Goal: Information Seeking & Learning: Get advice/opinions

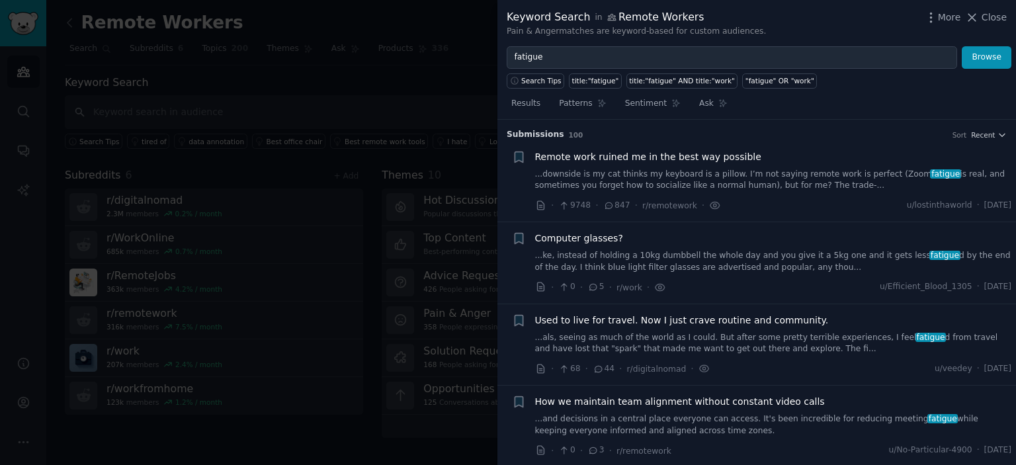
scroll to position [1779, 0]
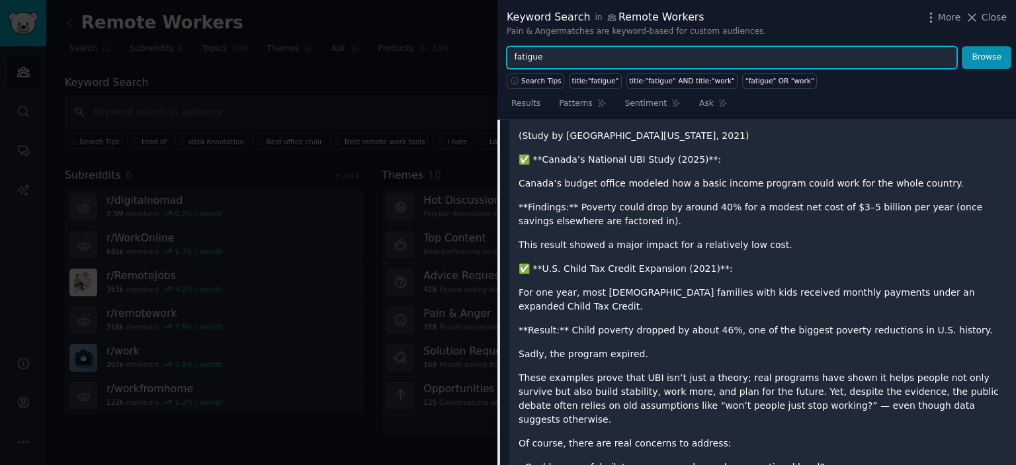
click at [596, 50] on input "fatigue" at bounding box center [732, 57] width 450 height 22
click at [580, 52] on input "fatigue" at bounding box center [732, 57] width 450 height 22
click at [580, 52] on input "text" at bounding box center [732, 57] width 450 height 22
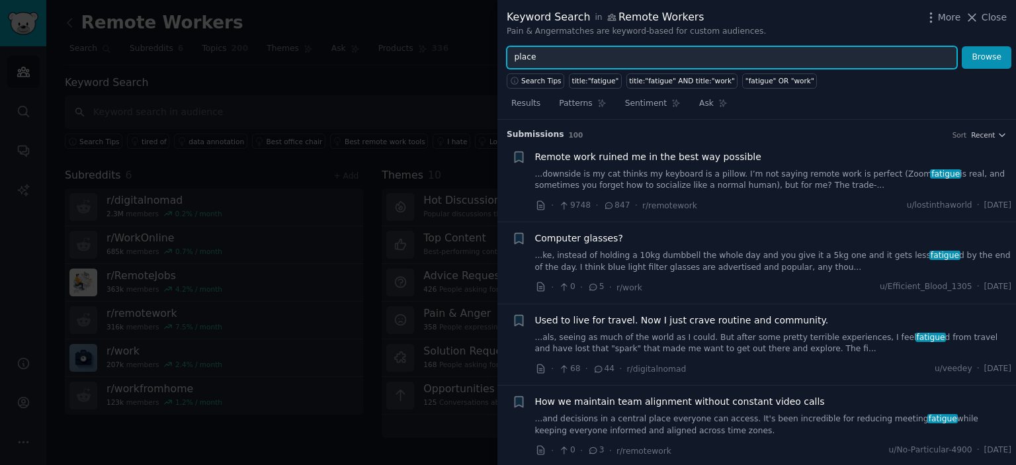
click at [554, 59] on input "place" at bounding box center [732, 57] width 450 height 22
click at [962, 46] on button "Browse" at bounding box center [987, 57] width 50 height 22
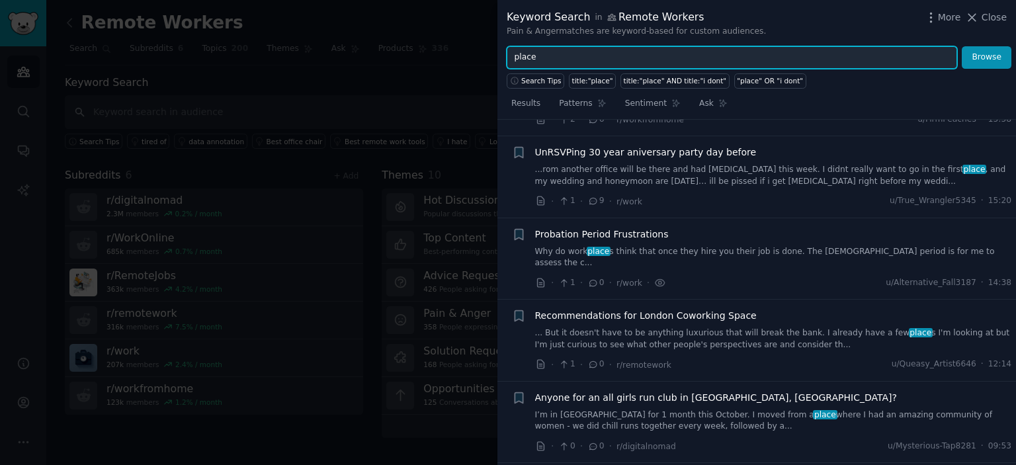
scroll to position [415, 0]
click at [605, 56] on input "place" at bounding box center [732, 57] width 450 height 22
click at [962, 46] on button "Browse" at bounding box center [987, 57] width 50 height 22
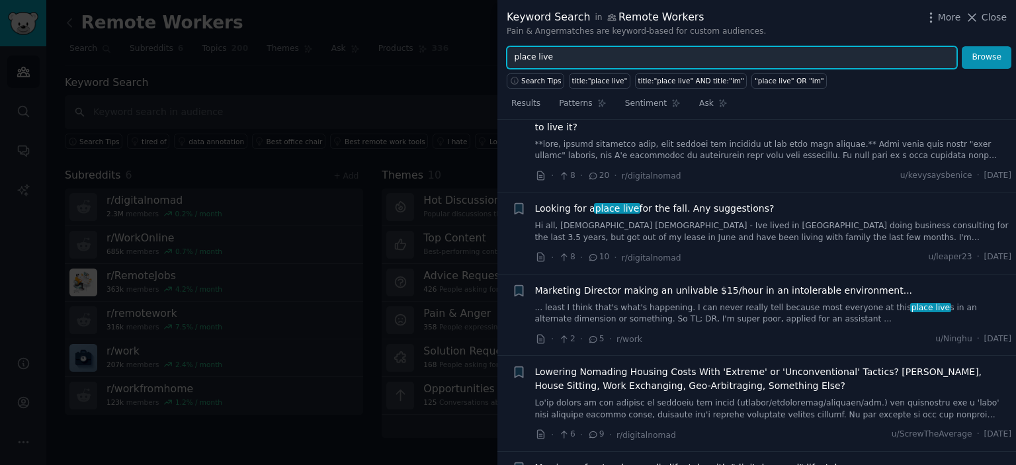
scroll to position [54, 0]
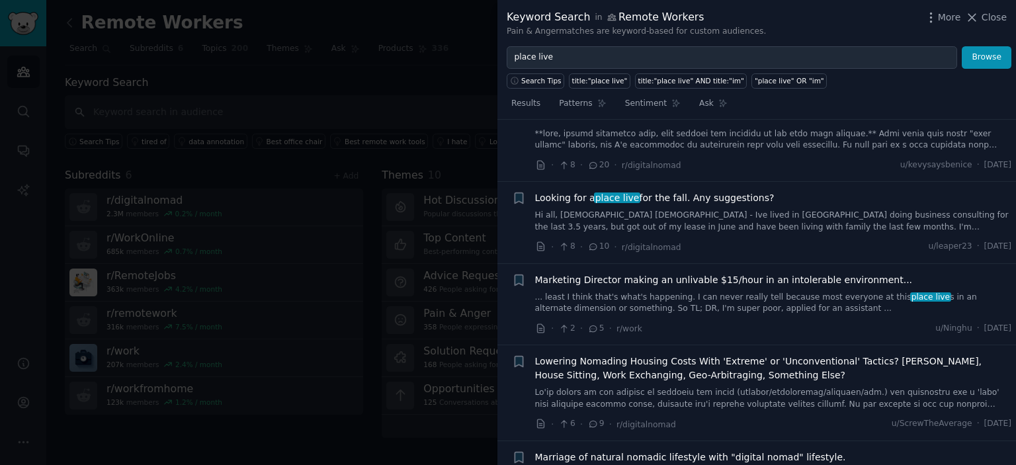
click at [724, 213] on link "Hi all, 26 YO male - Ive lived in DC doing business consulting for the last 3.5…" at bounding box center [773, 221] width 477 height 23
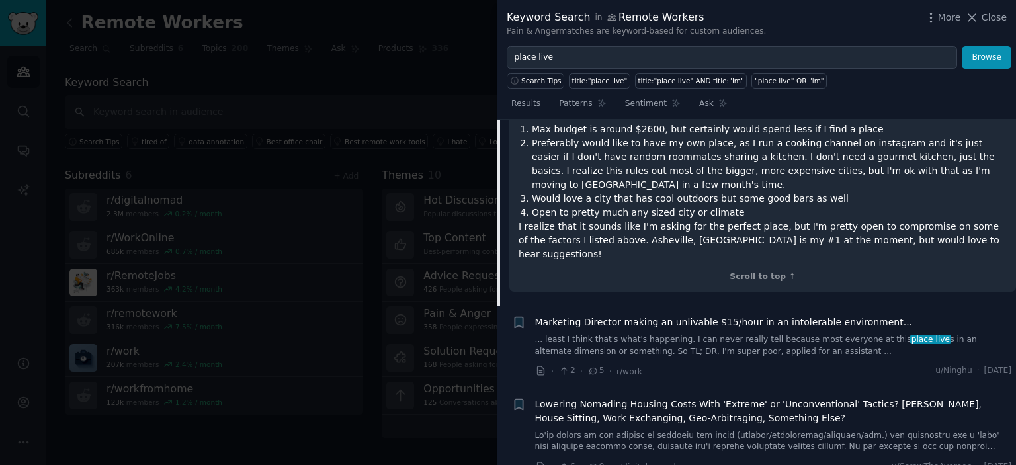
scroll to position [407, 0]
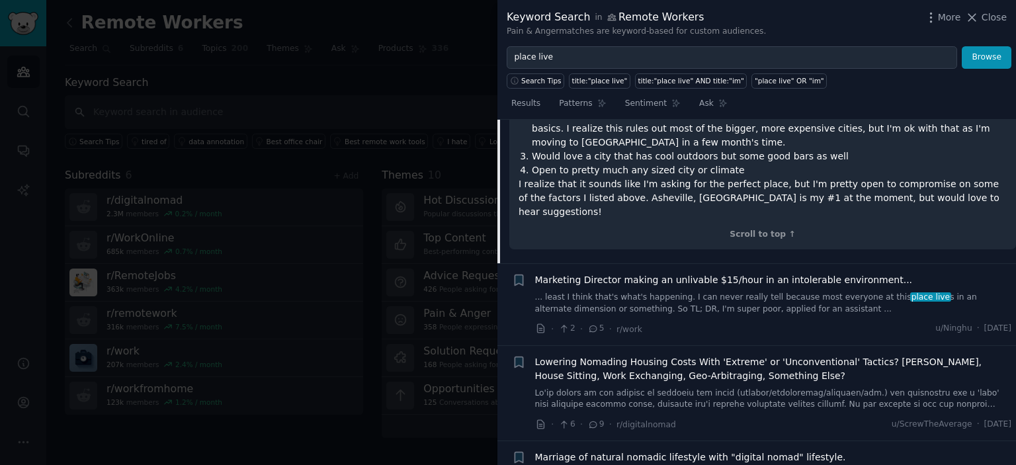
click at [657, 355] on span "Lowering Nomading Housing Costs With 'Extreme' or 'Unconventional' Tactics? Van…" at bounding box center [773, 369] width 477 height 28
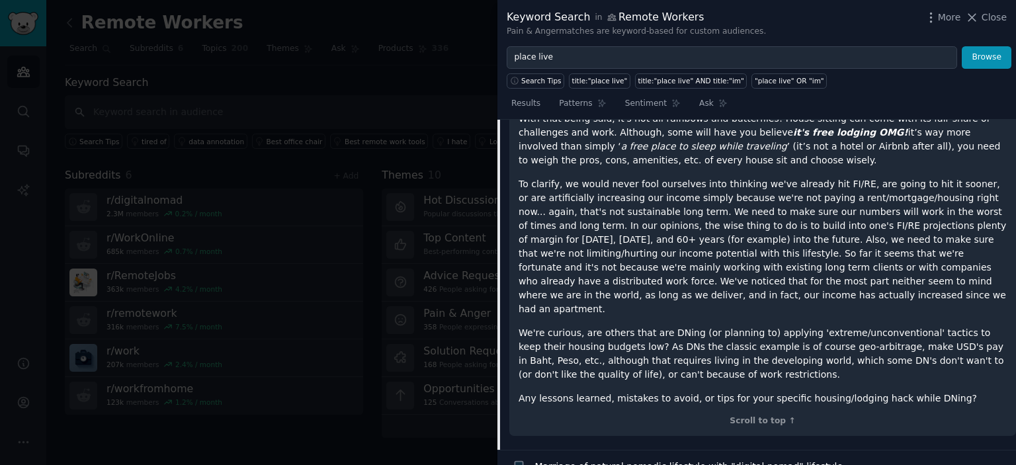
scroll to position [748, 0]
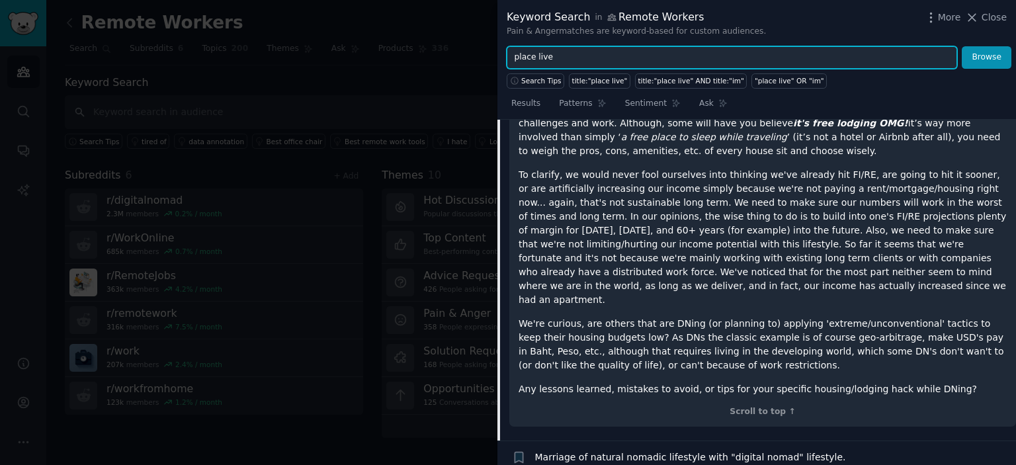
click at [603, 56] on input "place live" at bounding box center [732, 57] width 450 height 22
type input "place"
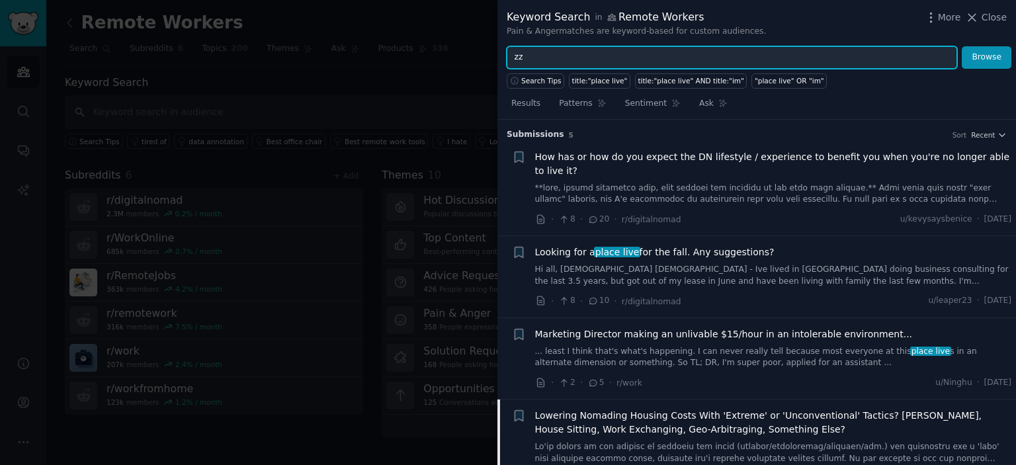
type input "z"
click at [962, 46] on button "Browse" at bounding box center [987, 57] width 50 height 22
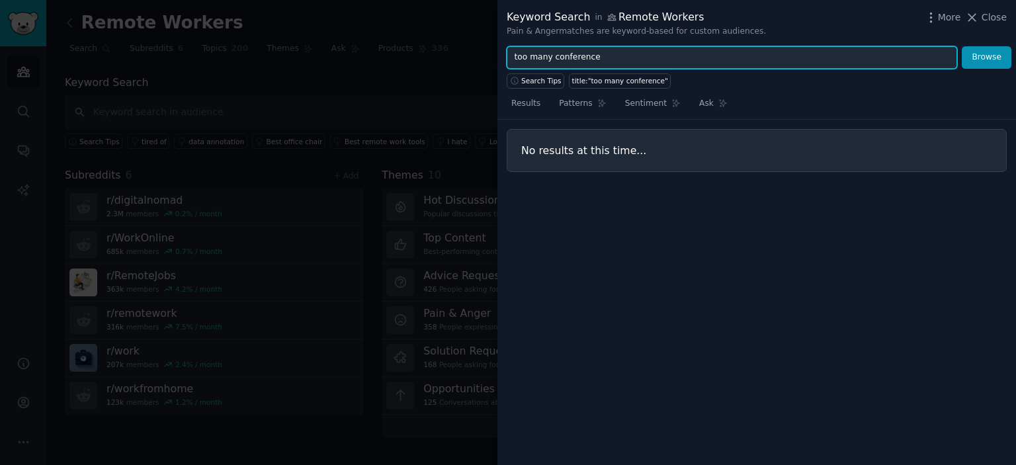
click at [607, 56] on input "too many conference" at bounding box center [732, 57] width 450 height 22
type input "too many conferencew"
type input "zoom"
click at [962, 46] on button "Browse" at bounding box center [987, 57] width 50 height 22
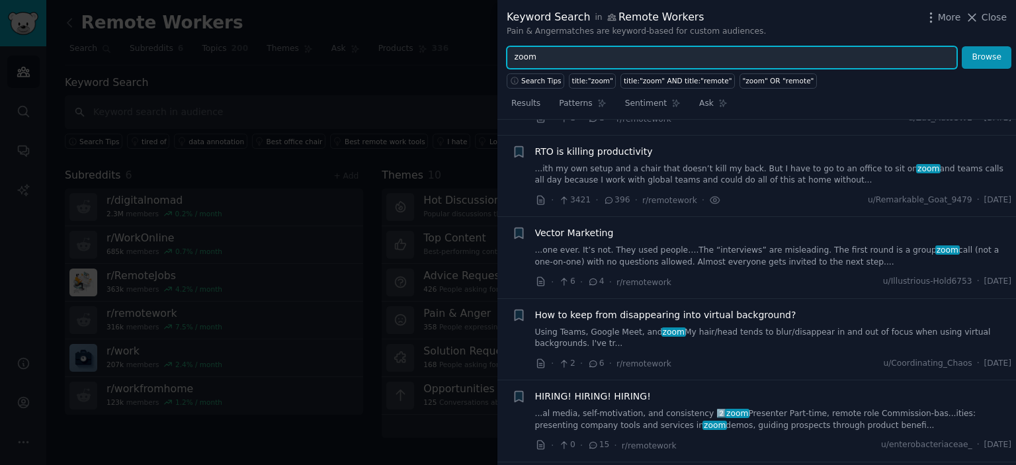
scroll to position [822, 0]
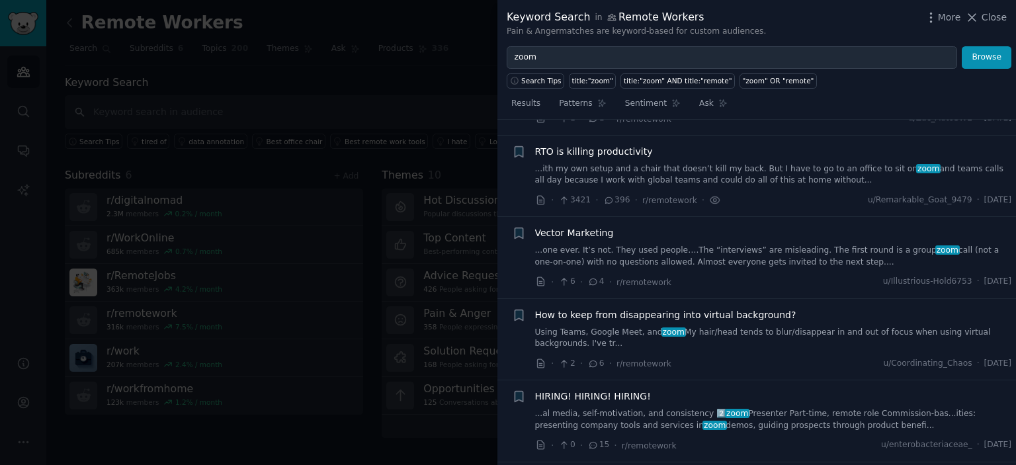
click at [166, 181] on div at bounding box center [508, 232] width 1016 height 465
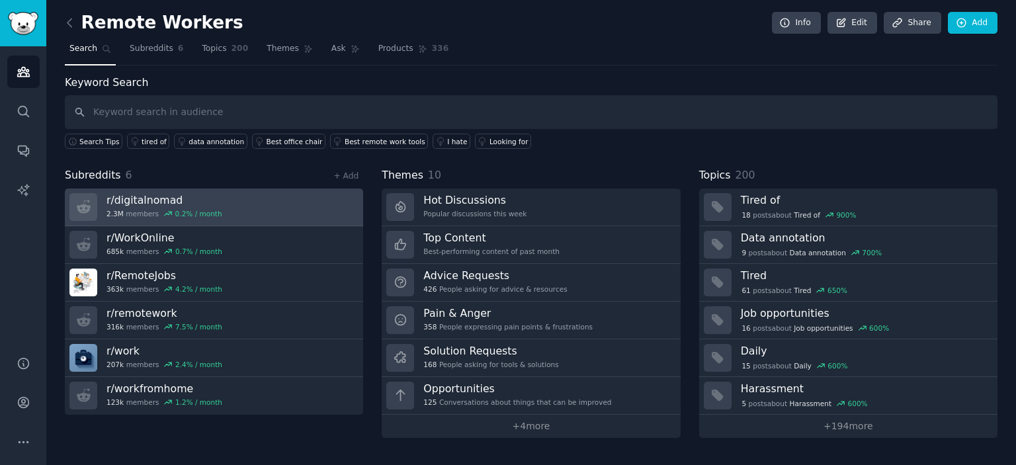
click at [151, 207] on div "r/ digitalnomad 2.3M members 0.2 % / month" at bounding box center [164, 207] width 116 height 28
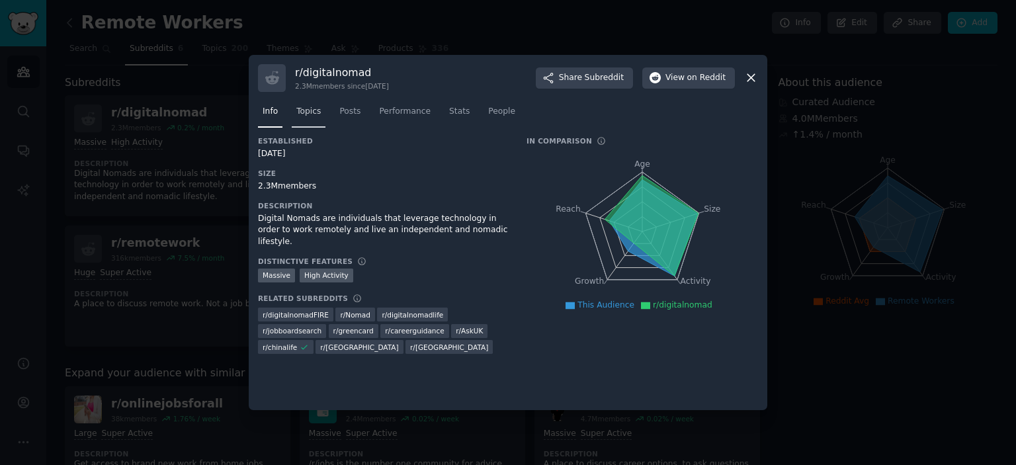
click at [302, 116] on span "Topics" at bounding box center [308, 112] width 24 height 12
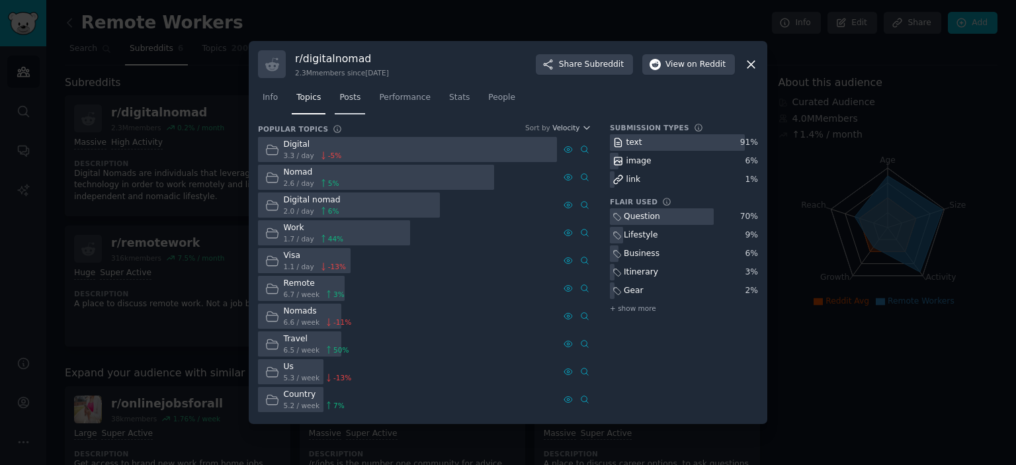
click at [351, 97] on span "Posts" at bounding box center [349, 98] width 21 height 12
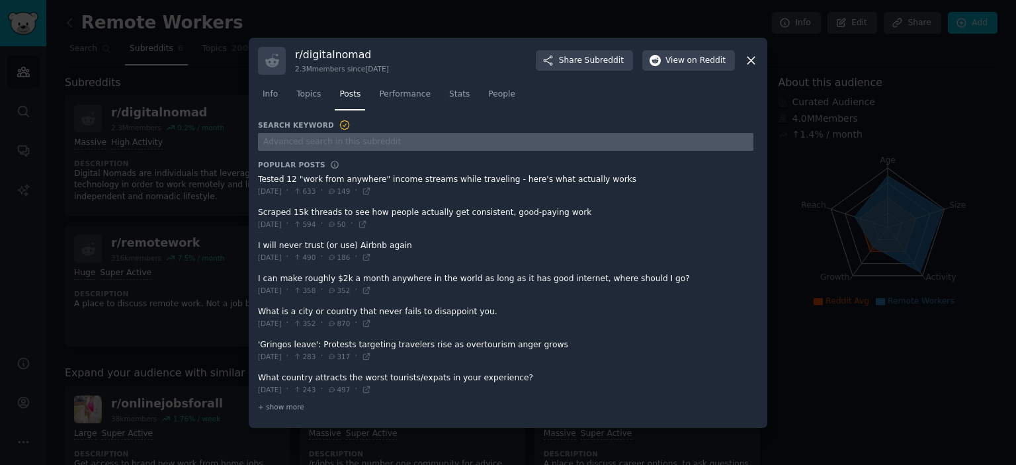
click at [325, 140] on input "text" at bounding box center [505, 142] width 495 height 18
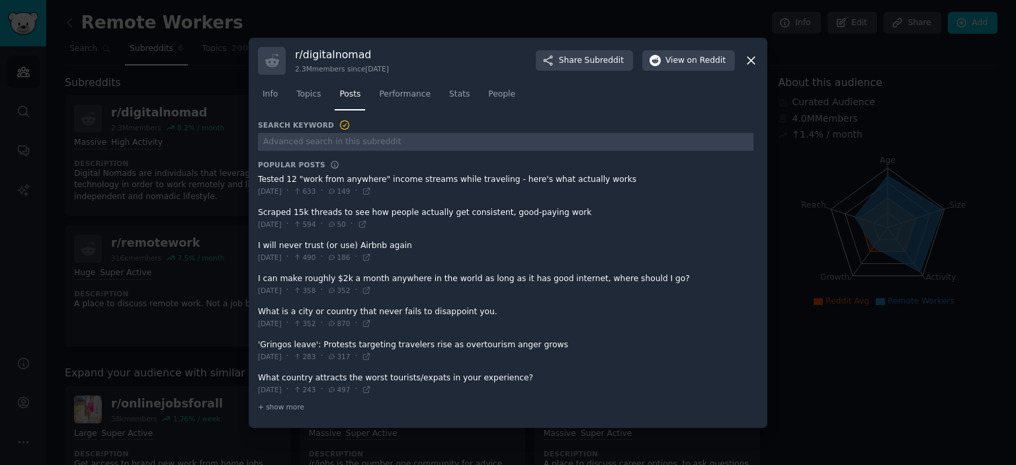
click at [447, 214] on span at bounding box center [505, 218] width 495 height 32
click at [386, 98] on span "Performance" at bounding box center [405, 95] width 52 height 12
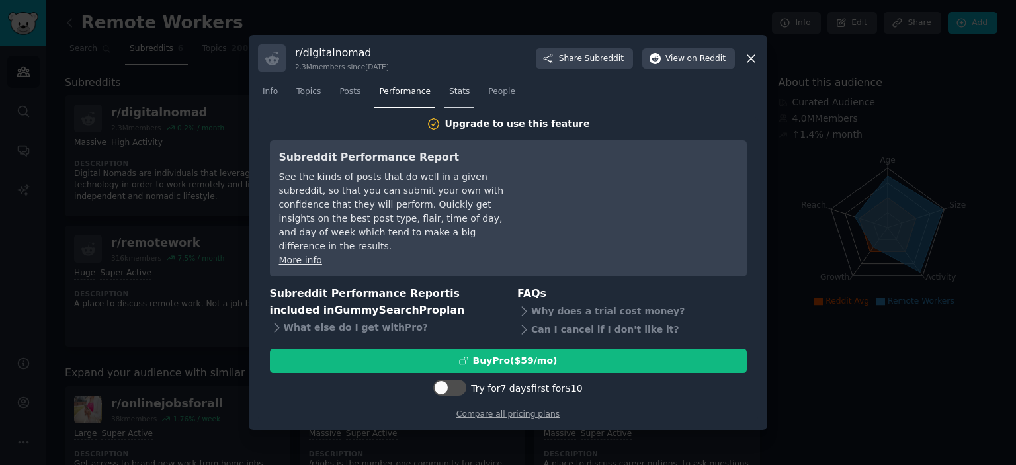
click at [449, 97] on span "Stats" at bounding box center [459, 92] width 21 height 12
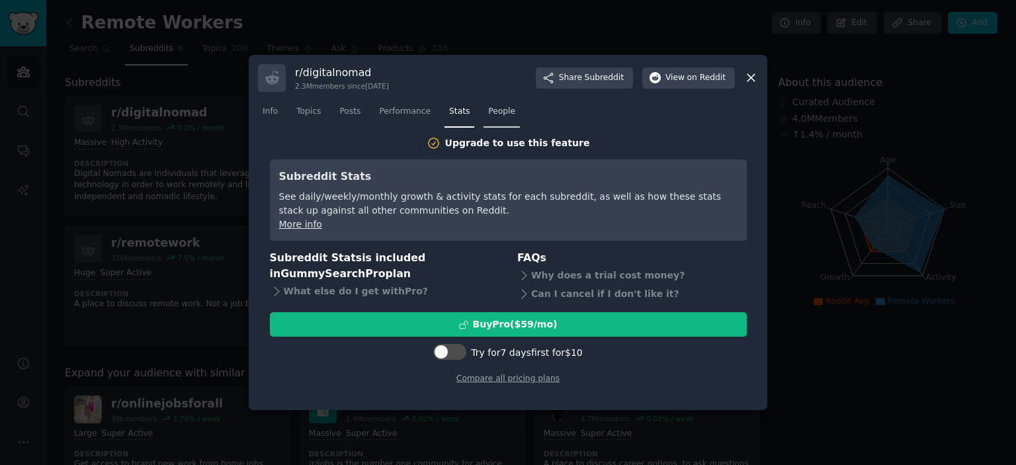
click at [488, 108] on span "People" at bounding box center [501, 112] width 27 height 12
click at [358, 112] on link "Posts" at bounding box center [350, 114] width 30 height 27
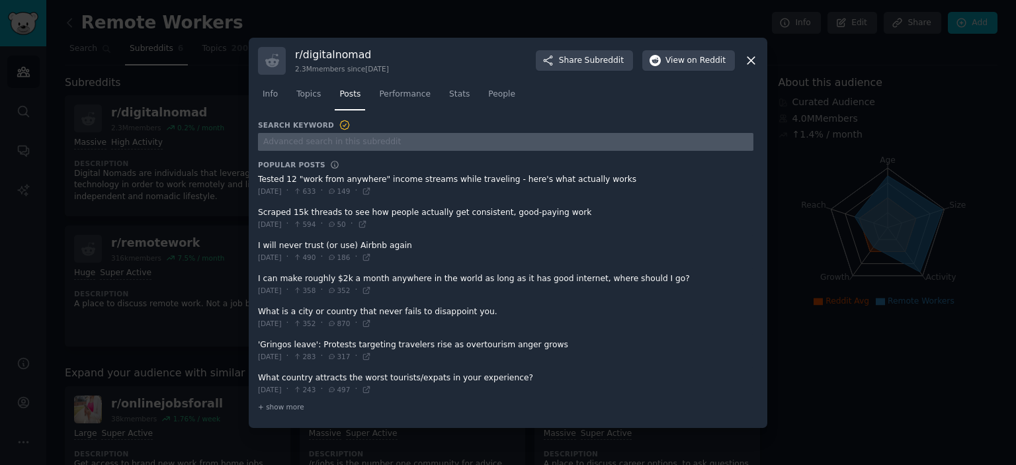
click at [294, 145] on input "text" at bounding box center [505, 142] width 495 height 18
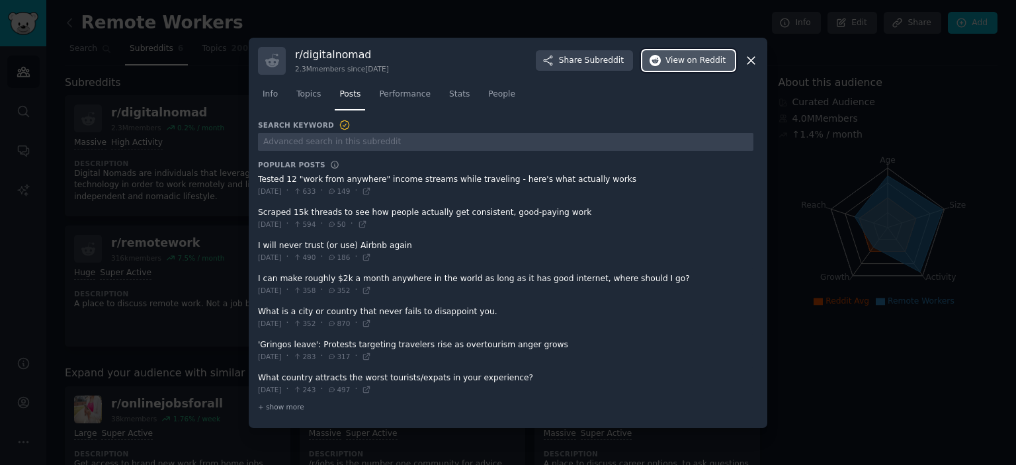
click at [712, 60] on span "on Reddit" at bounding box center [706, 61] width 38 height 12
click at [745, 55] on icon at bounding box center [751, 61] width 14 height 14
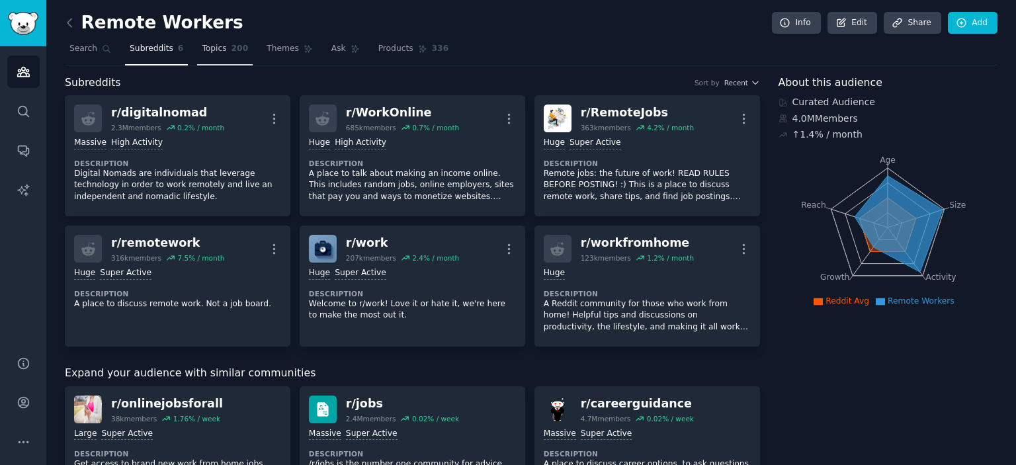
click at [232, 50] on span "200" at bounding box center [240, 49] width 17 height 12
click at [262, 50] on link "Themes" at bounding box center [290, 51] width 56 height 27
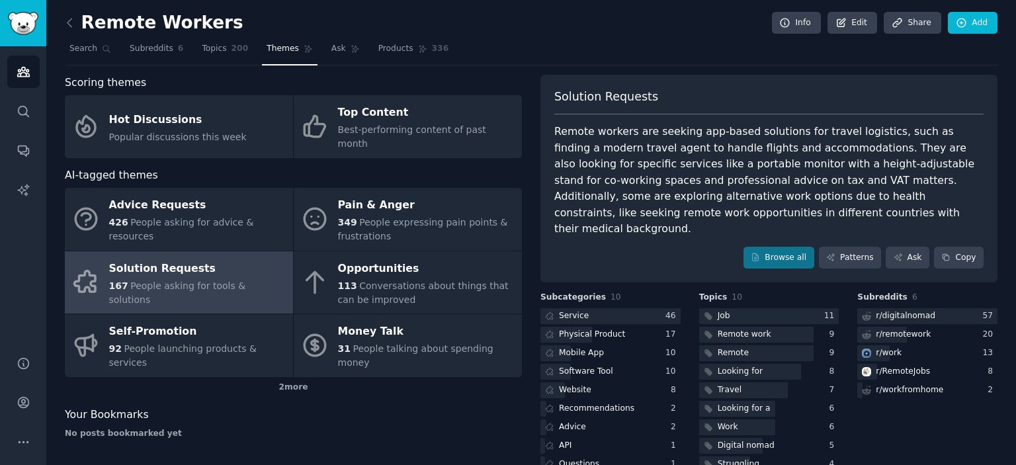
scroll to position [12, 0]
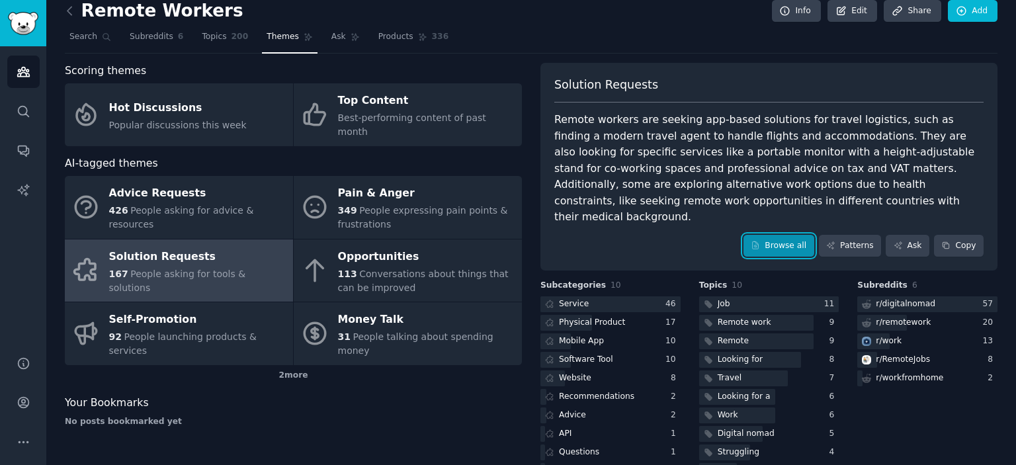
click at [788, 235] on link "Browse all" at bounding box center [779, 246] width 71 height 22
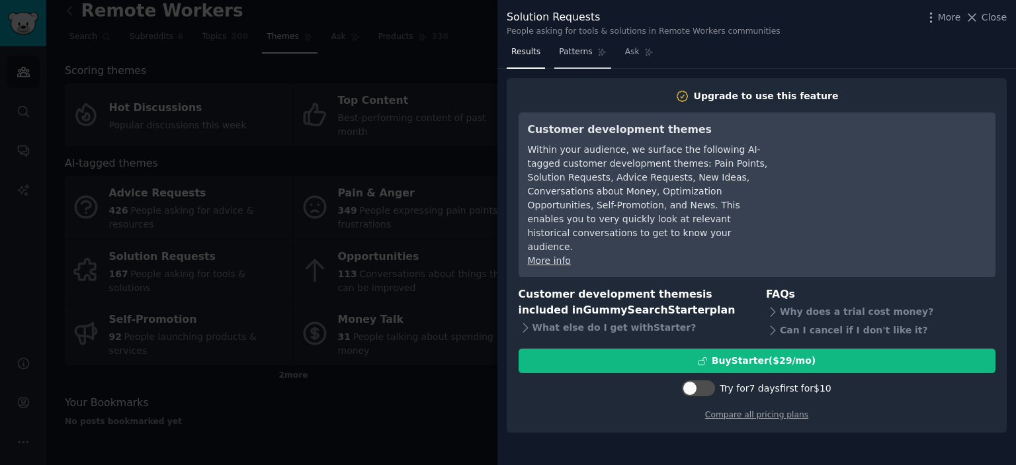
click at [579, 60] on link "Patterns" at bounding box center [582, 55] width 56 height 27
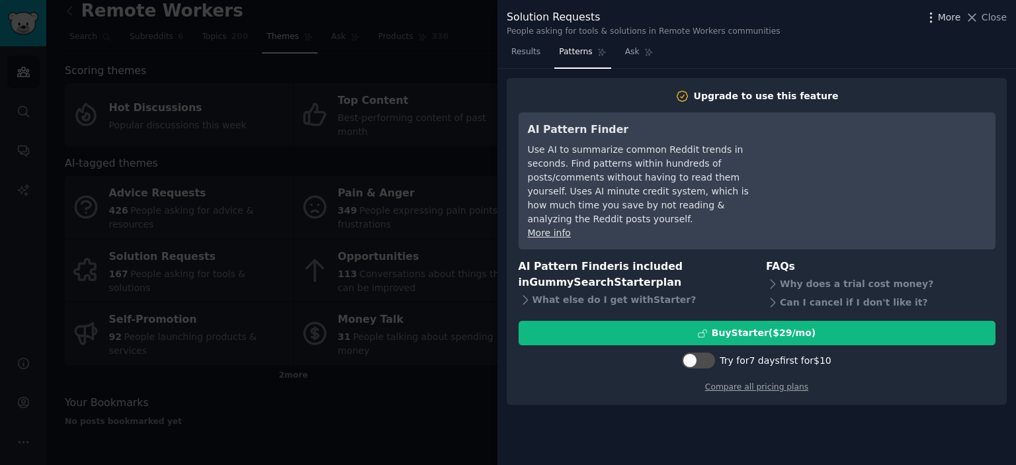
click at [955, 15] on span "More" at bounding box center [949, 18] width 23 height 14
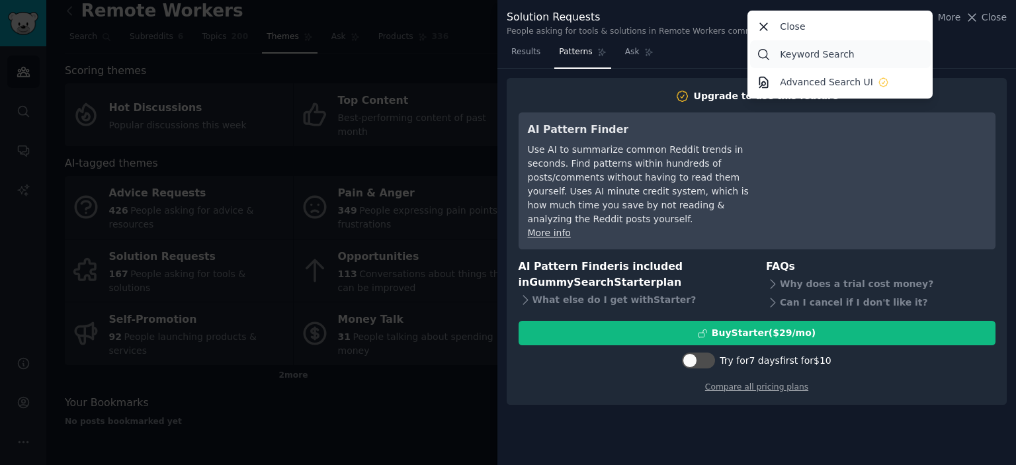
click at [852, 52] on link "Keyword Search" at bounding box center [840, 54] width 181 height 28
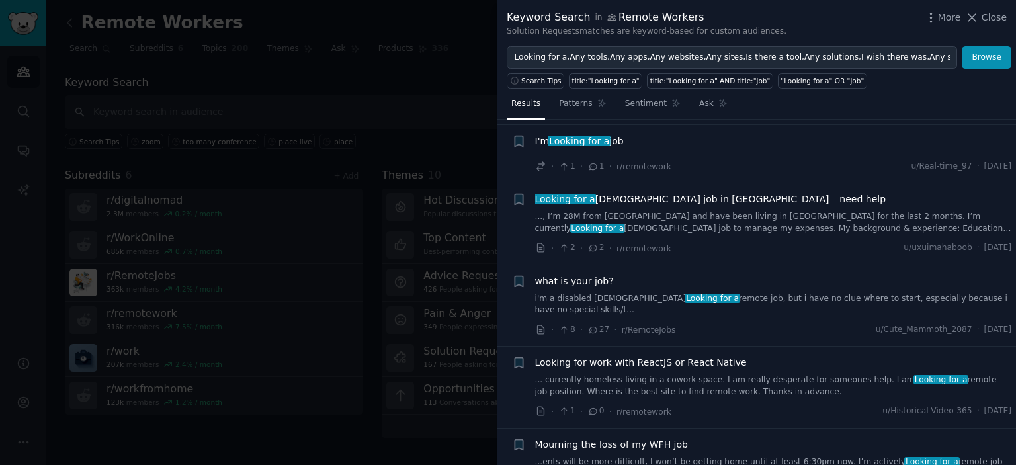
scroll to position [810, 0]
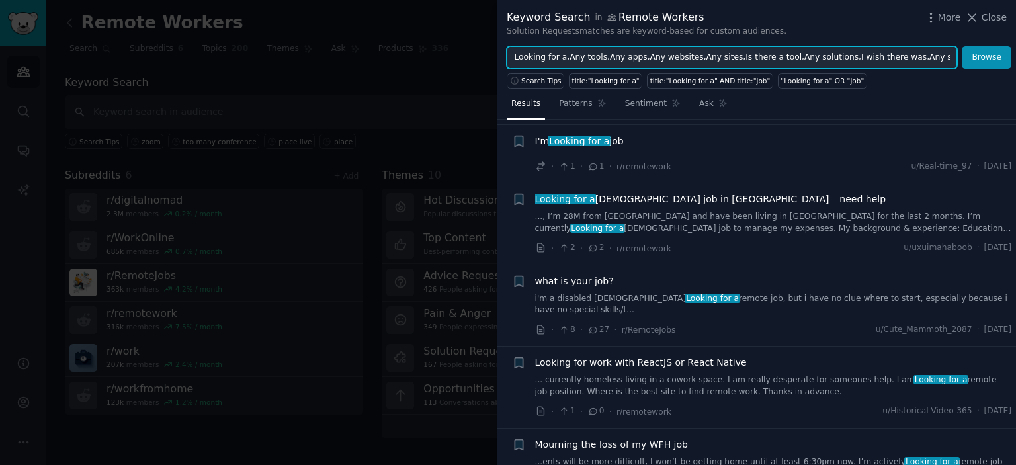
drag, startPoint x: 564, startPoint y: 62, endPoint x: 488, endPoint y: 54, distance: 77.1
click at [488, 54] on div "Keyword Search in Remote Workers Solution Requests matches are keyword-based fo…" at bounding box center [508, 232] width 1016 height 465
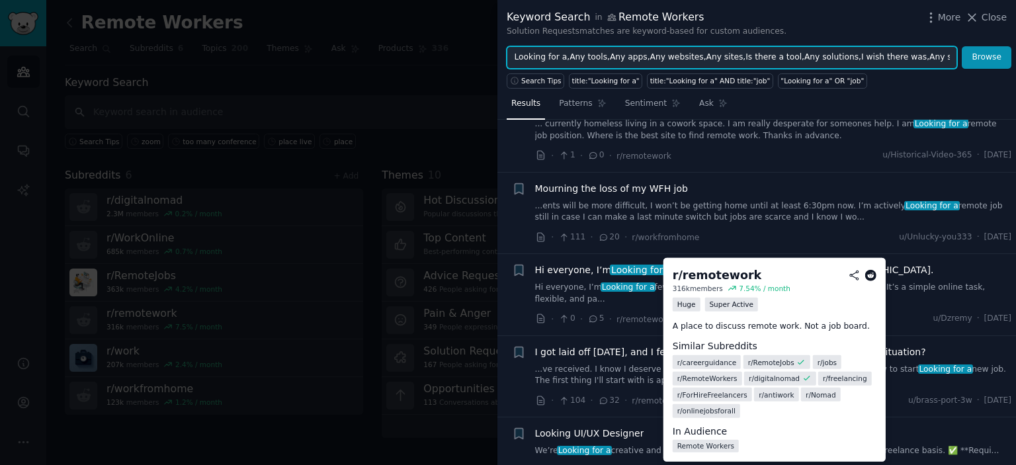
scroll to position [1070, 0]
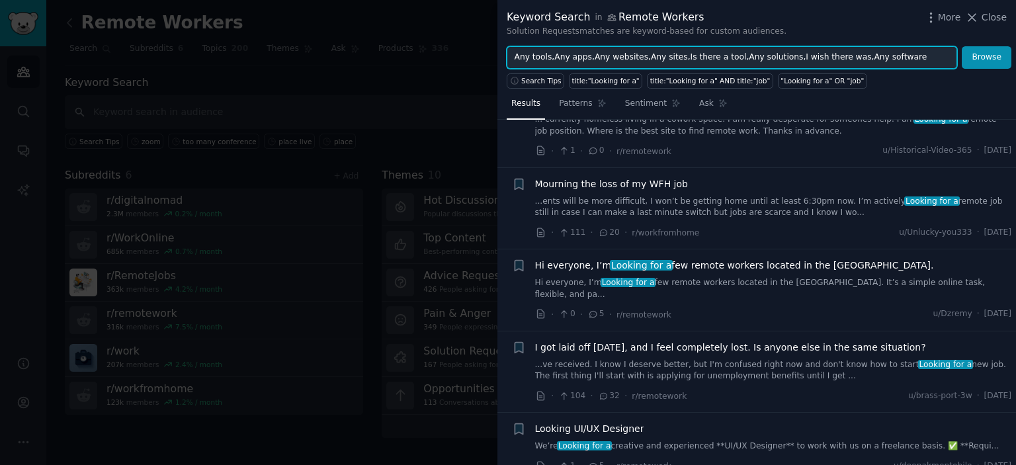
type input "Any tools,Any apps,Any websites,Any sites,Is there a tool,Any solutions,I wish …"
click at [962, 46] on button "Browse" at bounding box center [987, 57] width 50 height 22
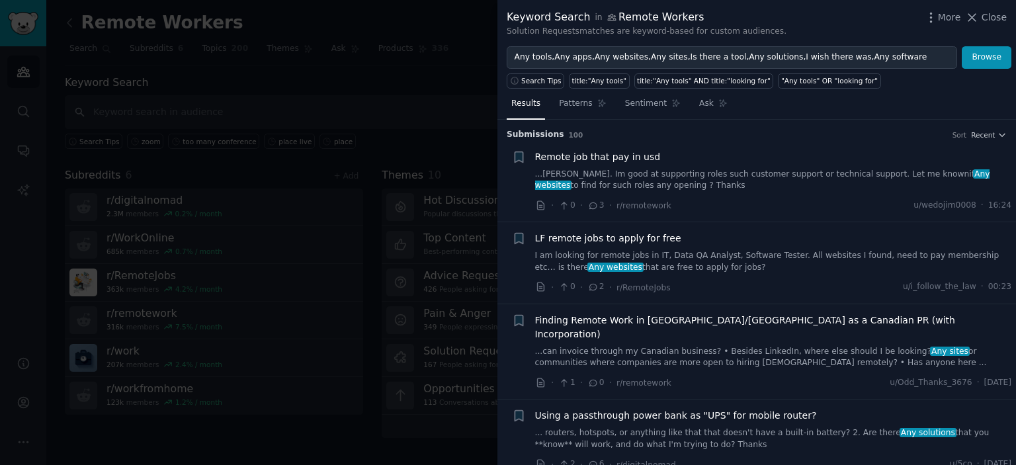
click at [672, 169] on link "...mote. Im good at supporting roles such customer support or technical support…" at bounding box center [773, 180] width 477 height 23
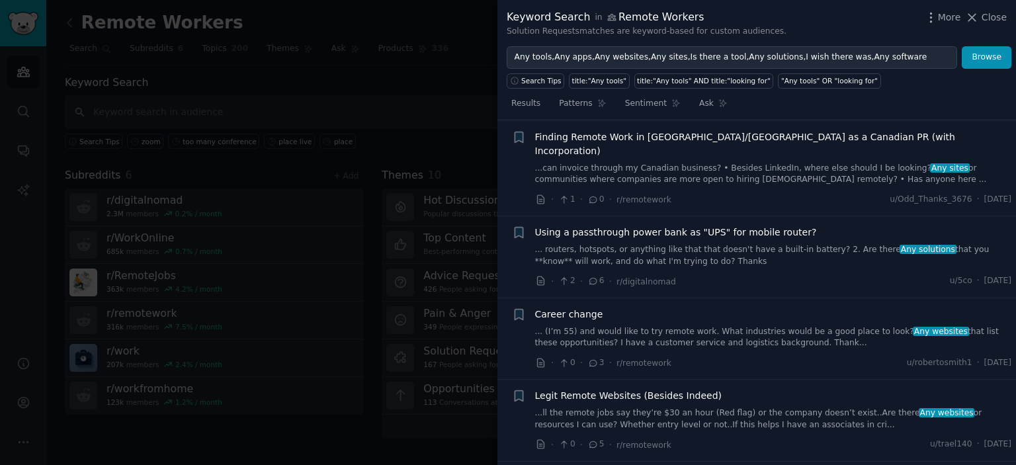
scroll to position [402, 0]
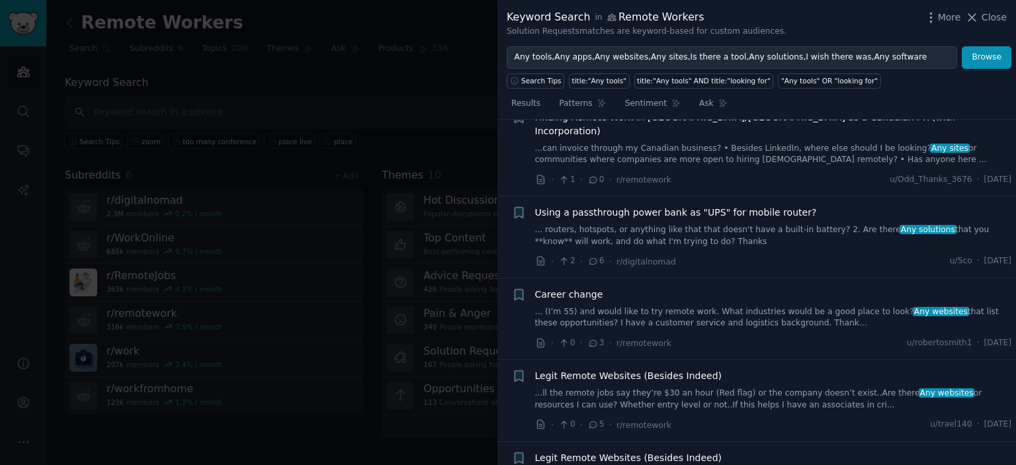
click at [709, 206] on span "Using a passthrough power bank as "UPS" for mobile router?" at bounding box center [676, 213] width 282 height 14
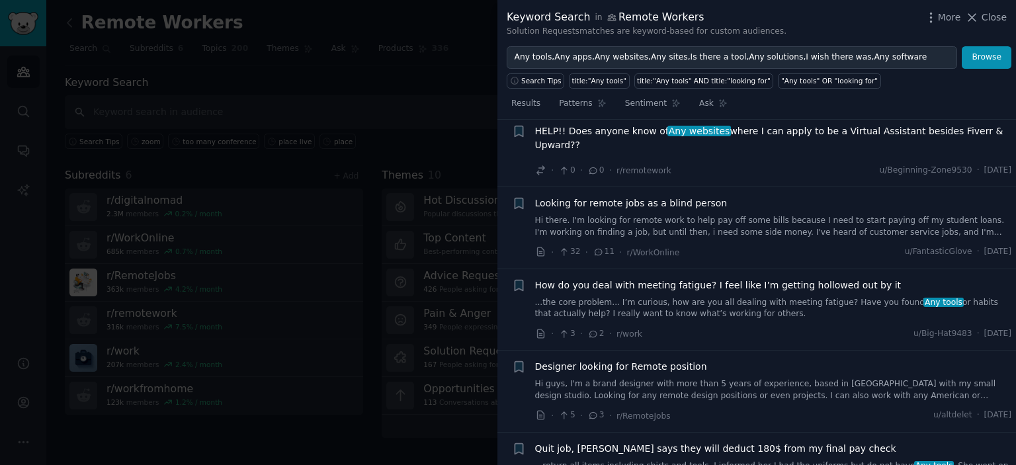
scroll to position [1480, 0]
click at [673, 296] on link "...the core problem... I’m curious, how are you all dealing with meeting fatigu…" at bounding box center [773, 307] width 477 height 23
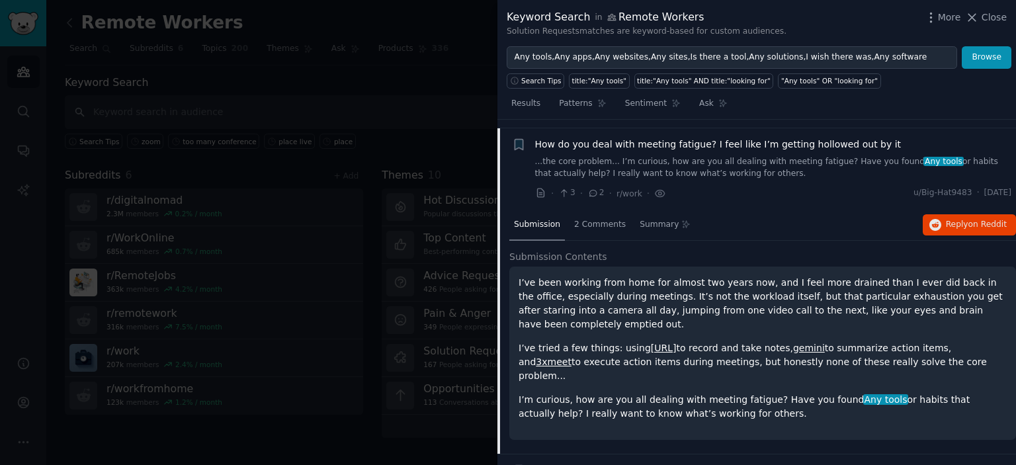
scroll to position [1313, 0]
click at [603, 209] on div "2 Comments" at bounding box center [600, 225] width 61 height 32
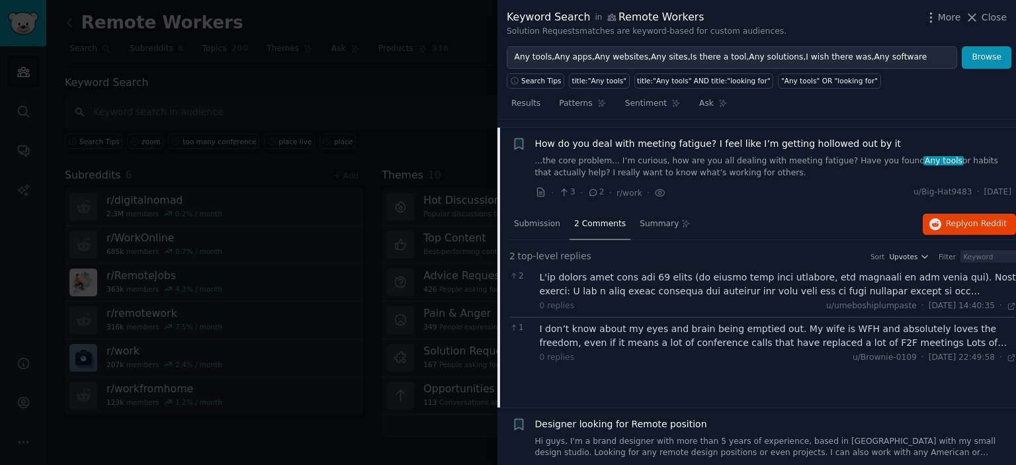
click at [648, 271] on div at bounding box center [778, 285] width 477 height 28
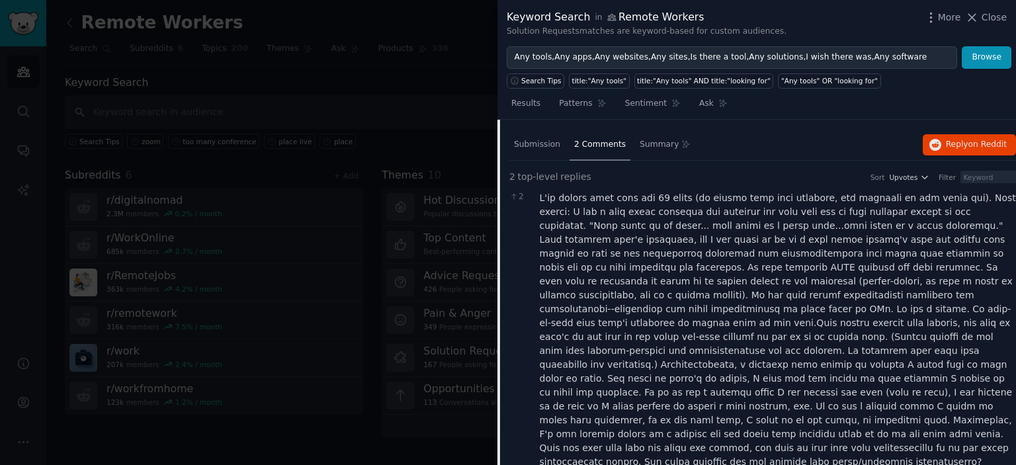
scroll to position [1246, 0]
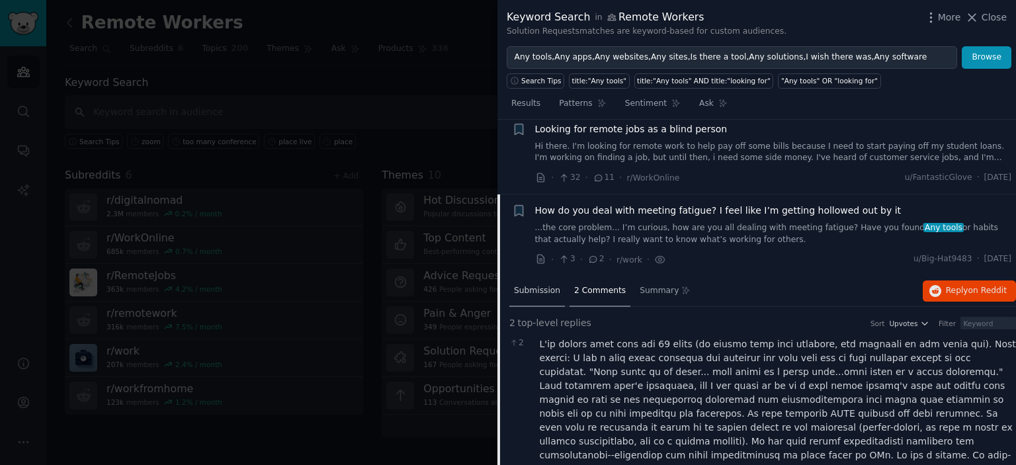
click at [546, 285] on span "Submission" at bounding box center [537, 291] width 46 height 12
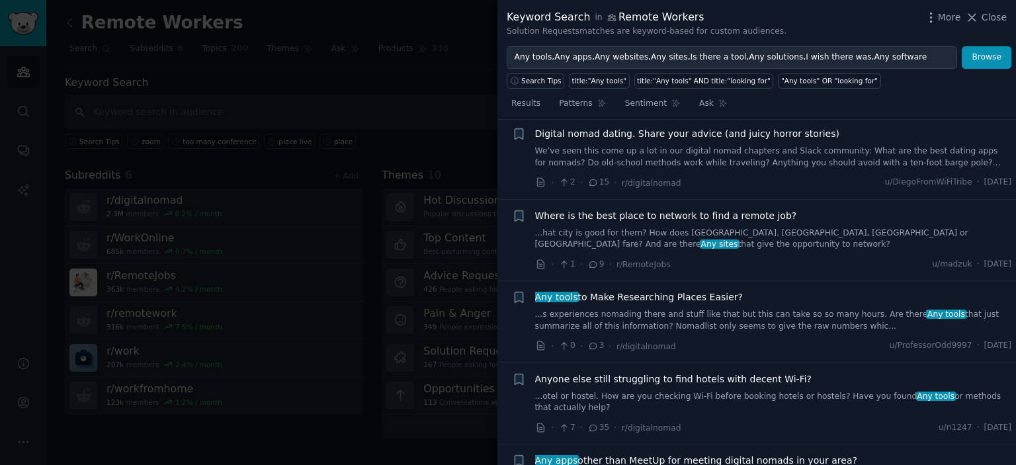
scroll to position [2524, 0]
click at [755, 310] on link "...s experiences nomading there and stuff like that but this can take so so man…" at bounding box center [773, 321] width 477 height 23
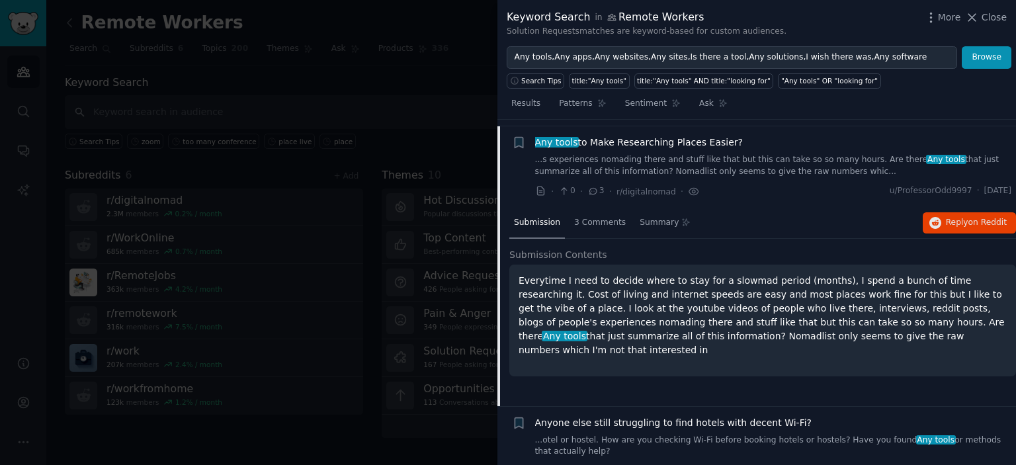
scroll to position [2434, 0]
click at [577, 128] on li "+ Any tools to Make Researching Places Easier? ...s experiences nomading there …" at bounding box center [756, 167] width 519 height 81
click at [586, 218] on span "3 Comments" at bounding box center [600, 224] width 52 height 12
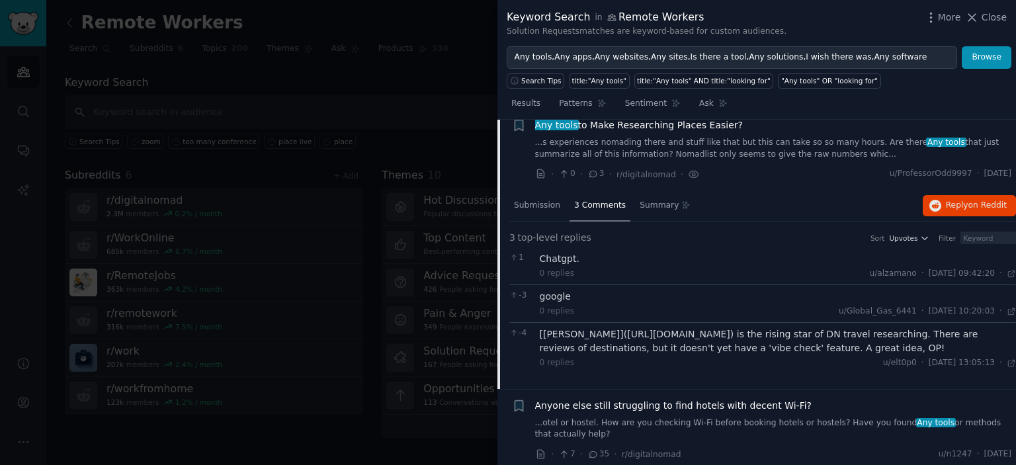
scroll to position [2455, 0]
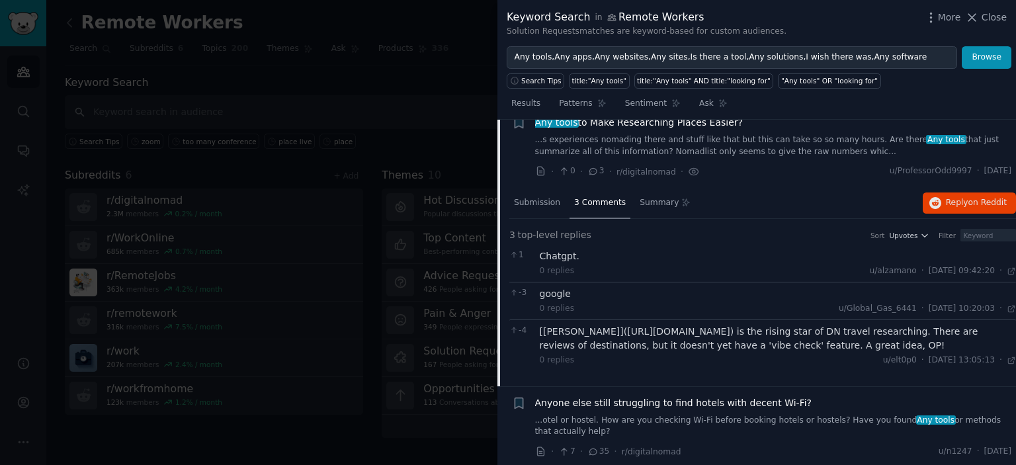
click at [638, 325] on div "[Nomadlio](https://nomadlio.com/) is the rising star of DN travel researching. …" at bounding box center [778, 339] width 477 height 28
click at [680, 325] on div "[Nomadlio](https://nomadlio.com/) is the rising star of DN travel researching. …" at bounding box center [778, 339] width 477 height 28
click at [592, 325] on div "[Nomadlio](https://nomadlio.com/) is the rising star of DN travel researching. …" at bounding box center [778, 339] width 477 height 28
click at [616, 325] on div "[Nomadlio](https://nomadlio.com/) is the rising star of DN travel researching. …" at bounding box center [778, 339] width 477 height 28
click at [621, 325] on div "[Nomadlio](https://nomadlio.com/) is the rising star of DN travel researching. …" at bounding box center [778, 339] width 477 height 28
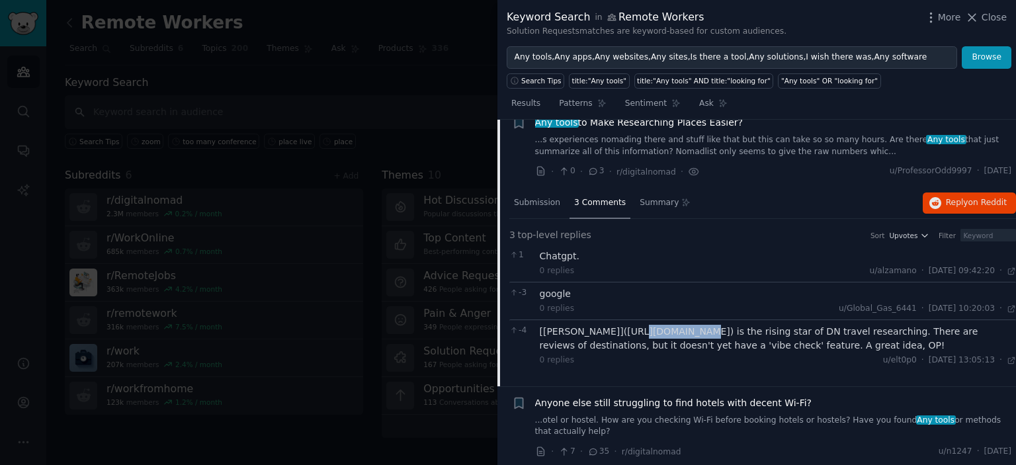
copy div "omadlio.com/"
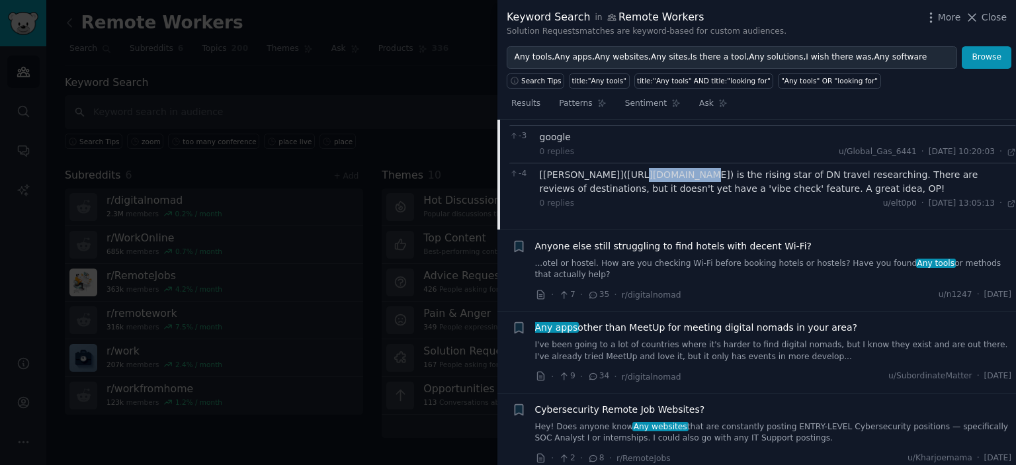
scroll to position [2646, 0]
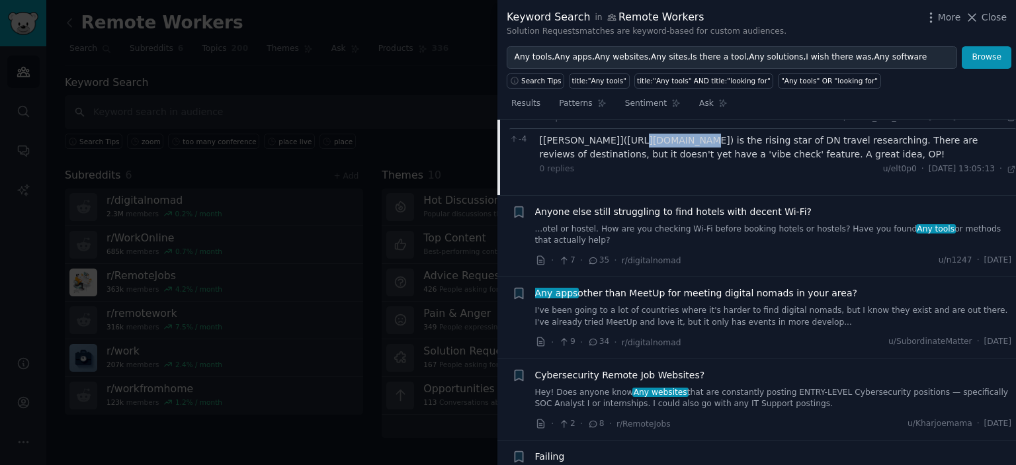
click at [755, 305] on link "I've been going to a lot of countries where it's harder to find digital nomads,…" at bounding box center [773, 316] width 477 height 23
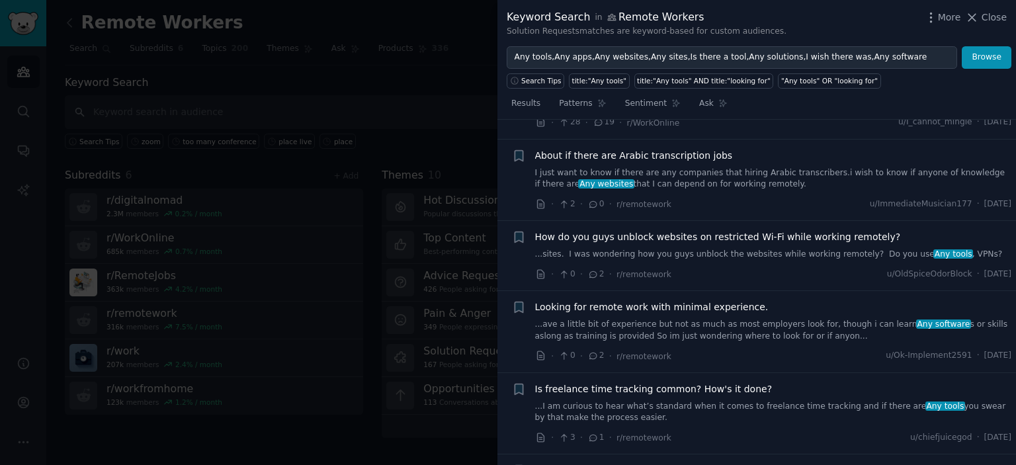
scroll to position [3302, 0]
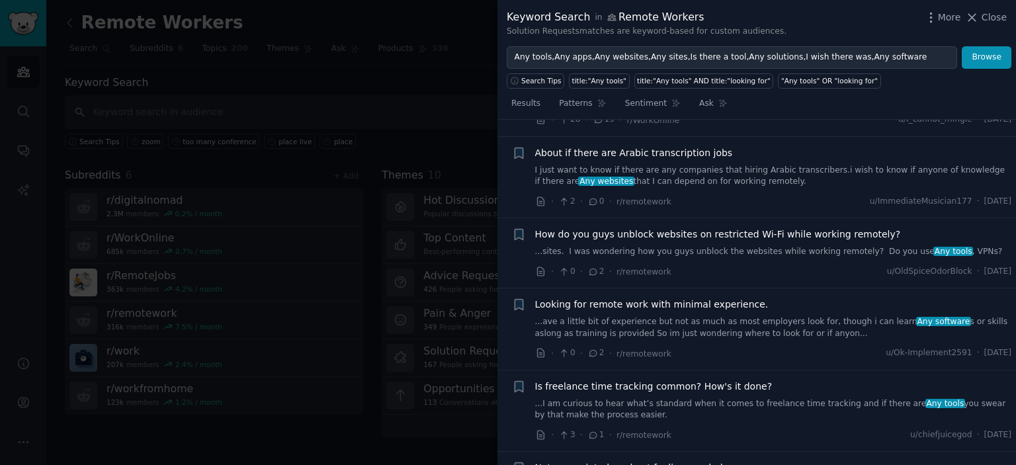
click at [755, 370] on li "+ Is freelance time tracking common? How's it done? ...I am curious to hear wha…" at bounding box center [756, 410] width 519 height 81
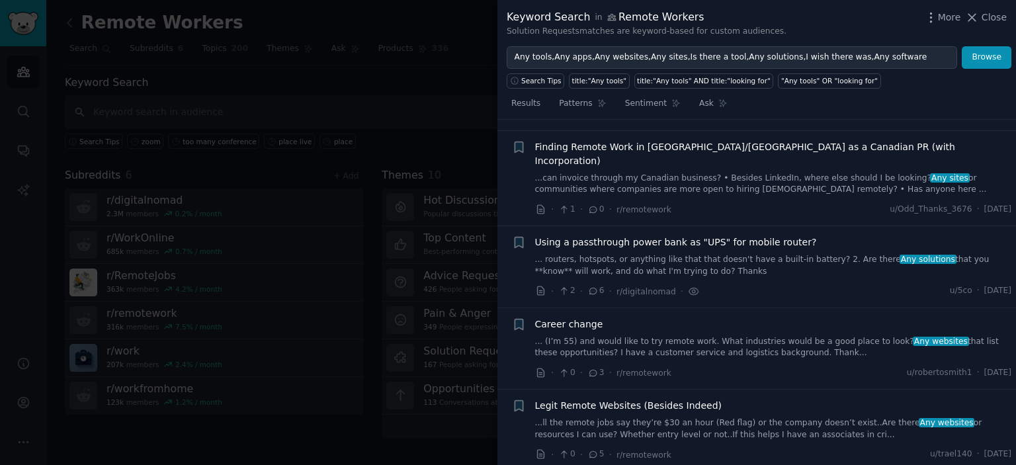
scroll to position [0, 0]
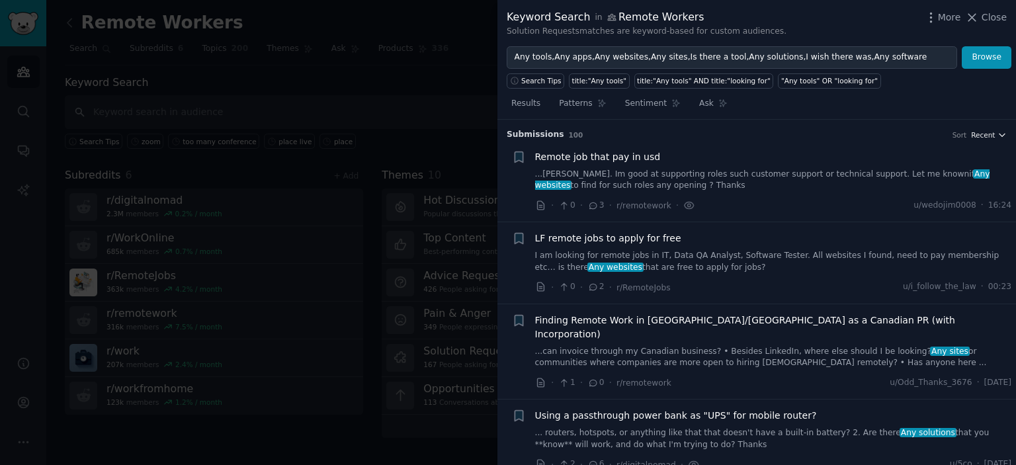
click at [978, 134] on span "Recent" at bounding box center [983, 134] width 24 height 9
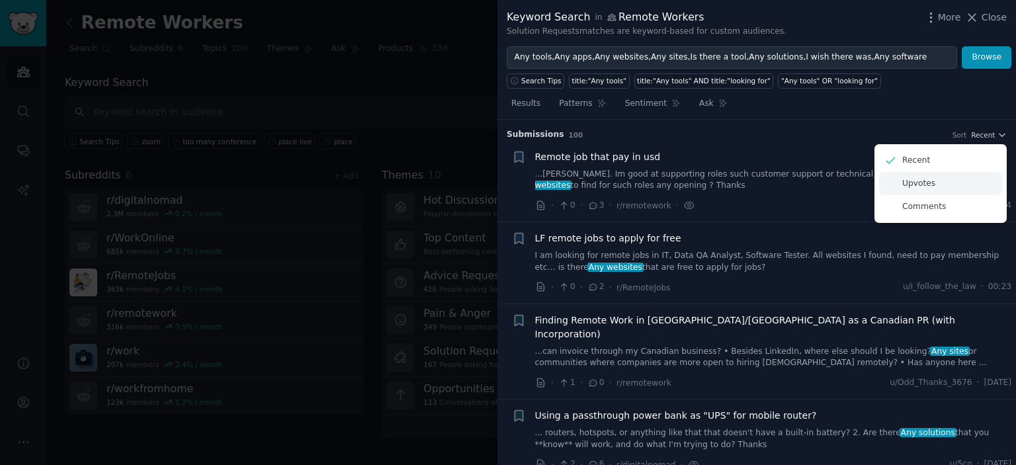
click at [918, 187] on p "Upvotes" at bounding box center [918, 184] width 33 height 12
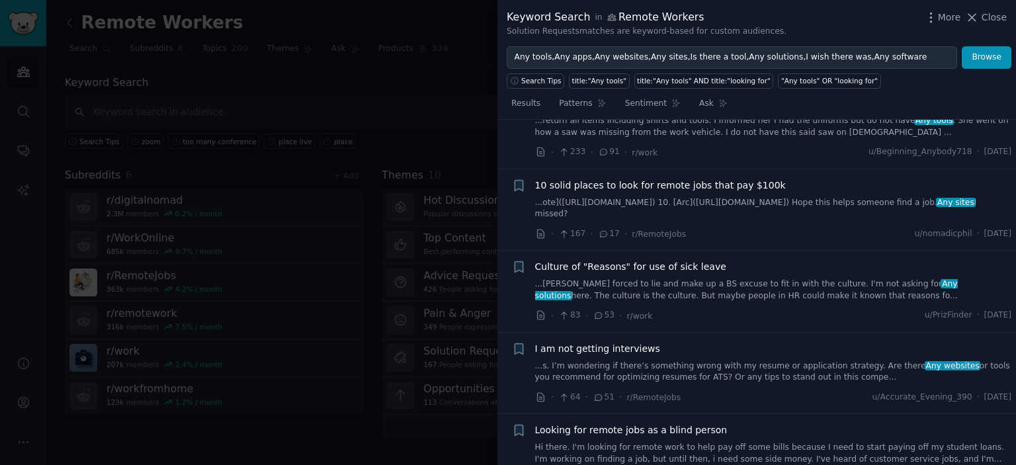
scroll to position [134, 0]
click at [718, 185] on span "10 solid places to look for remote jobs that pay $100k" at bounding box center [660, 186] width 251 height 14
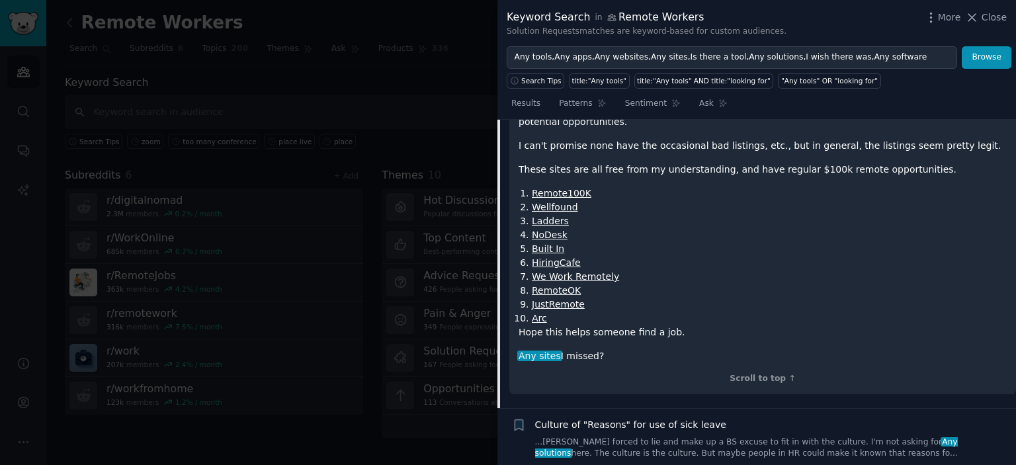
scroll to position [388, 0]
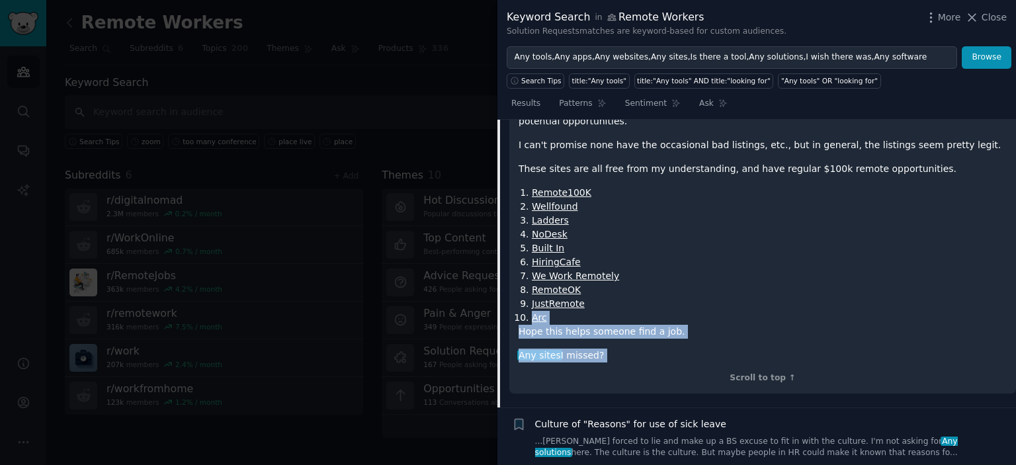
drag, startPoint x: 658, startPoint y: 337, endPoint x: 590, endPoint y: 208, distance: 145.6
click at [590, 208] on div "I've been looking for a $100k+ remote job for a while since my business slowed …" at bounding box center [762, 224] width 507 height 340
click at [566, 187] on link "Remote100K" at bounding box center [562, 192] width 60 height 11
click at [638, 241] on li "Built In" at bounding box center [769, 248] width 475 height 14
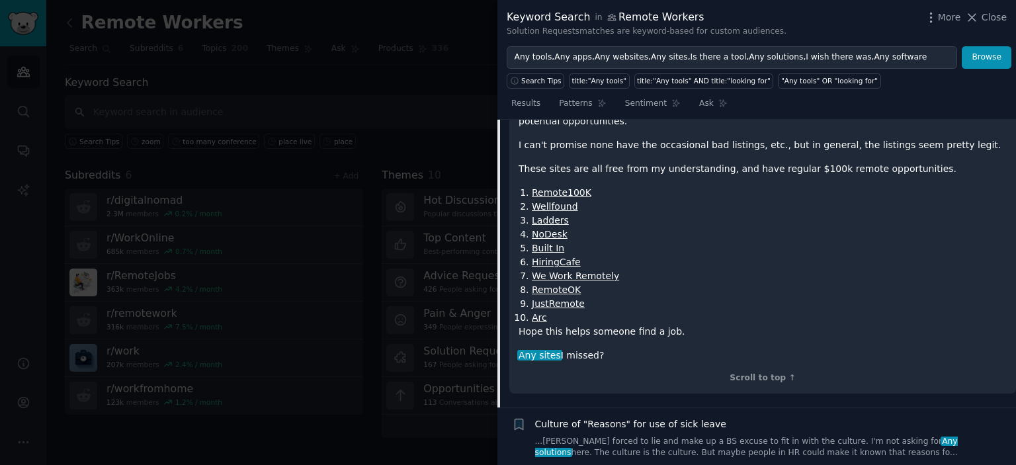
click at [563, 201] on link "Wellfound" at bounding box center [555, 206] width 46 height 11
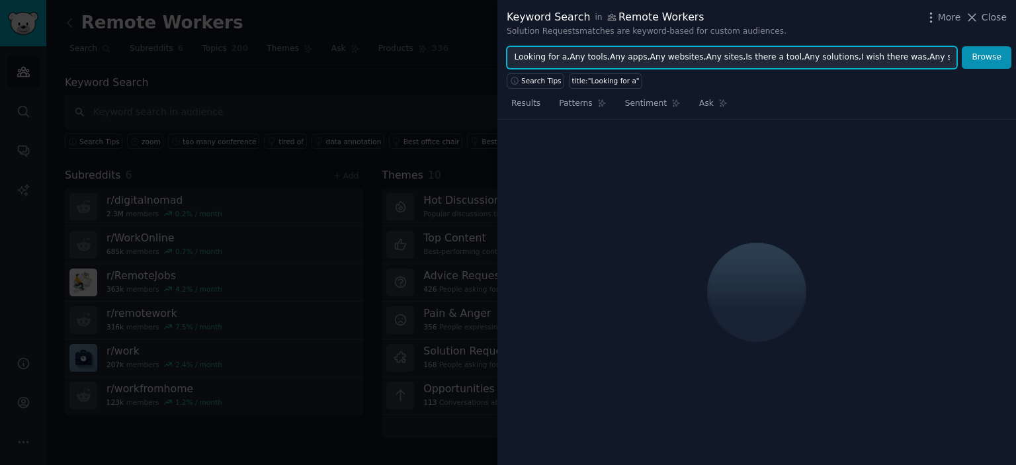
click at [482, 47] on div "Keyword Search in Remote Workers Solution Requests matches are keyword-based fo…" at bounding box center [508, 232] width 1016 height 465
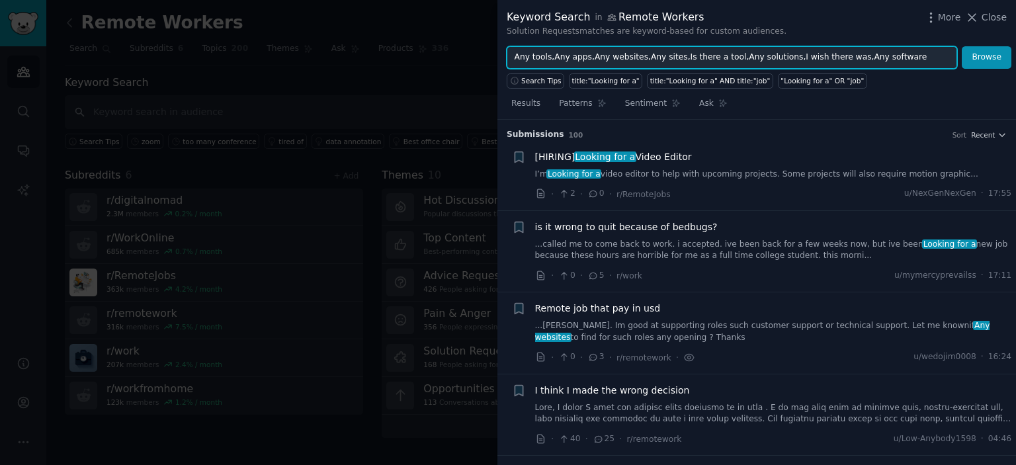
drag, startPoint x: 828, startPoint y: 55, endPoint x: 888, endPoint y: 48, distance: 60.6
click at [876, 57] on input "Any tools,Any apps,Any websites,Any sites,Is there a tool,Any solutions,I wish …" at bounding box center [732, 57] width 450 height 22
drag, startPoint x: 635, startPoint y: 58, endPoint x: 488, endPoint y: 60, distance: 146.9
click at [488, 60] on div "Keyword Search in Remote Workers Solution Requests matches are keyword-based fo…" at bounding box center [508, 232] width 1016 height 465
click at [962, 46] on button "Browse" at bounding box center [987, 57] width 50 height 22
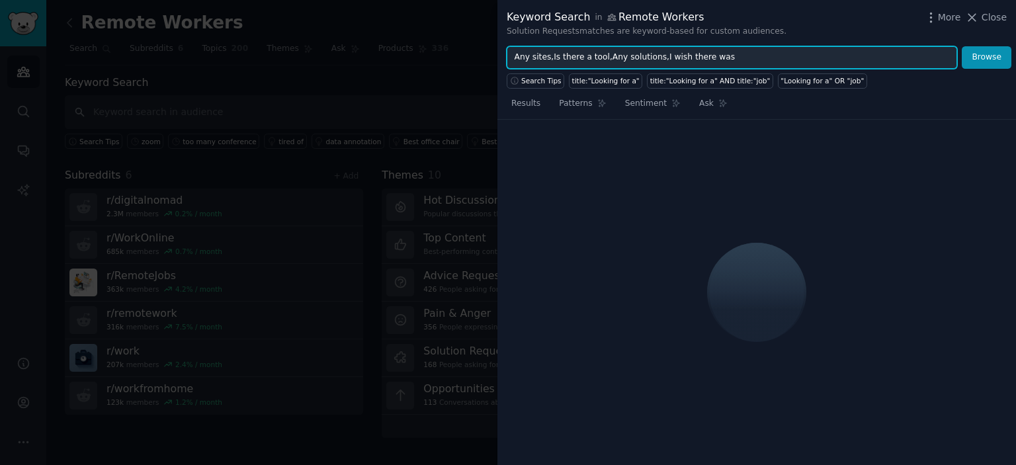
drag, startPoint x: 648, startPoint y: 57, endPoint x: 489, endPoint y: 50, distance: 158.2
click at [489, 50] on div "Keyword Search in Remote Workers Solution Requests matches are keyword-based fo…" at bounding box center [508, 232] width 1016 height 465
type input "I wish there was"
click at [962, 46] on button "Browse" at bounding box center [987, 57] width 50 height 22
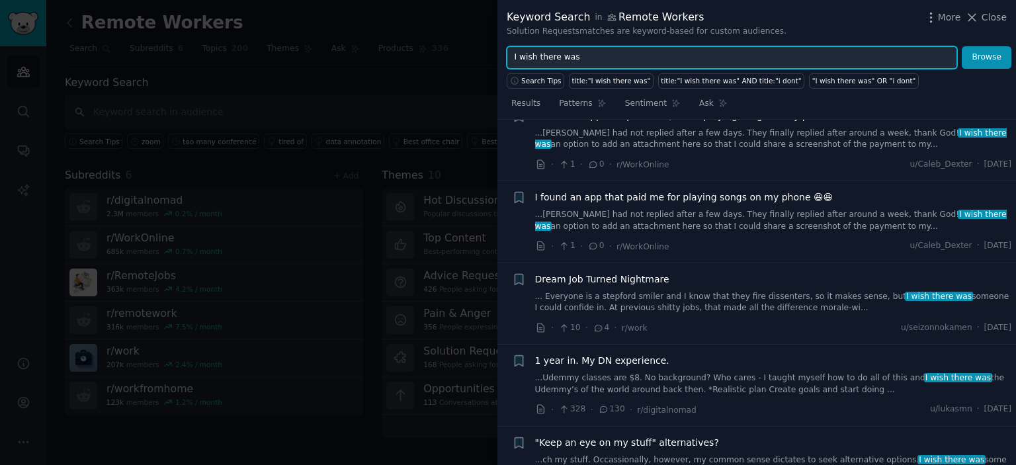
scroll to position [1189, 0]
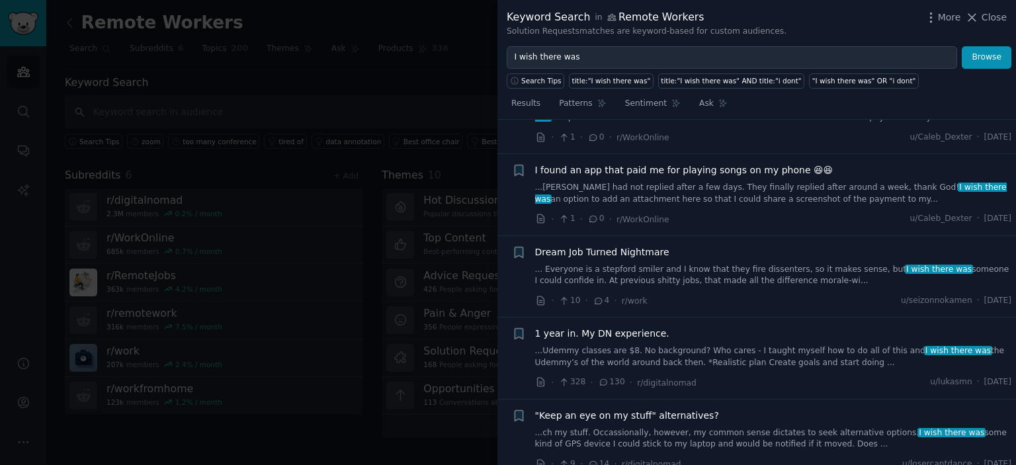
click at [408, 201] on div at bounding box center [508, 232] width 1016 height 465
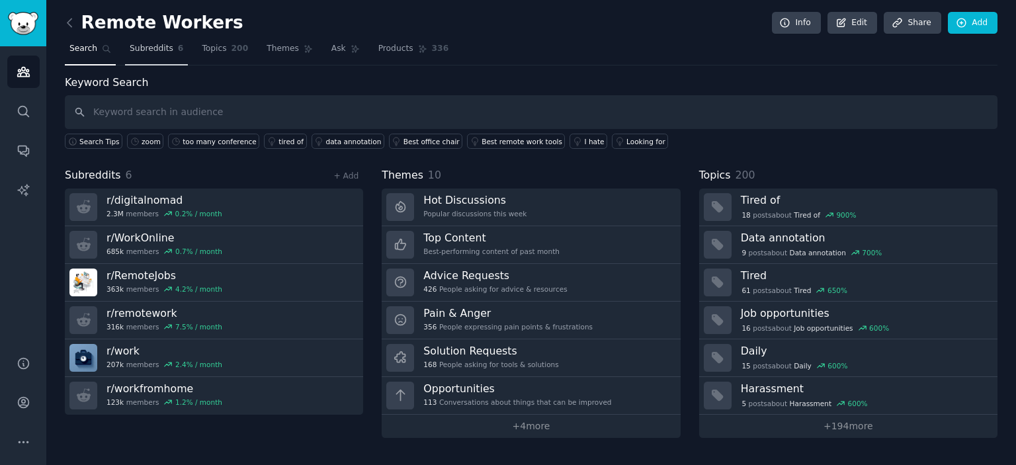
click at [149, 55] on link "Subreddits 6" at bounding box center [156, 51] width 63 height 27
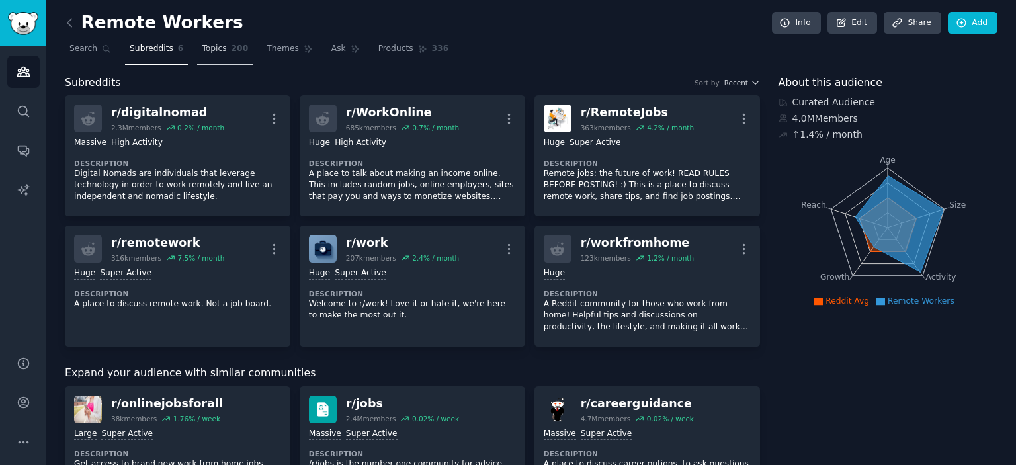
click at [232, 48] on span "200" at bounding box center [240, 49] width 17 height 12
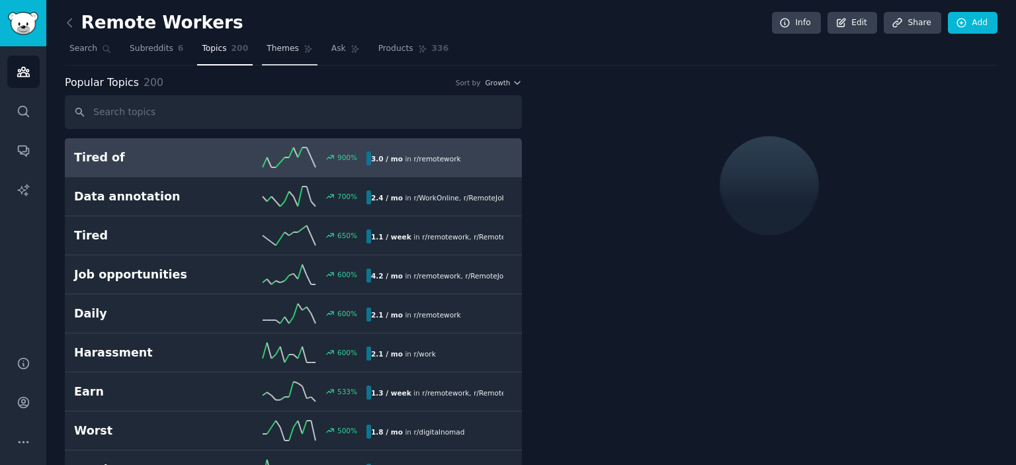
click at [268, 49] on span "Themes" at bounding box center [283, 49] width 32 height 12
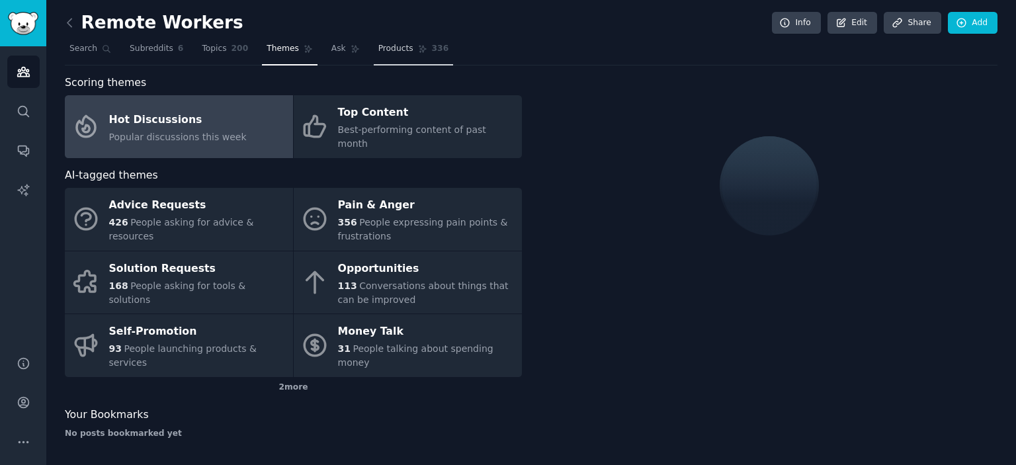
click at [388, 45] on span "Products" at bounding box center [395, 49] width 35 height 12
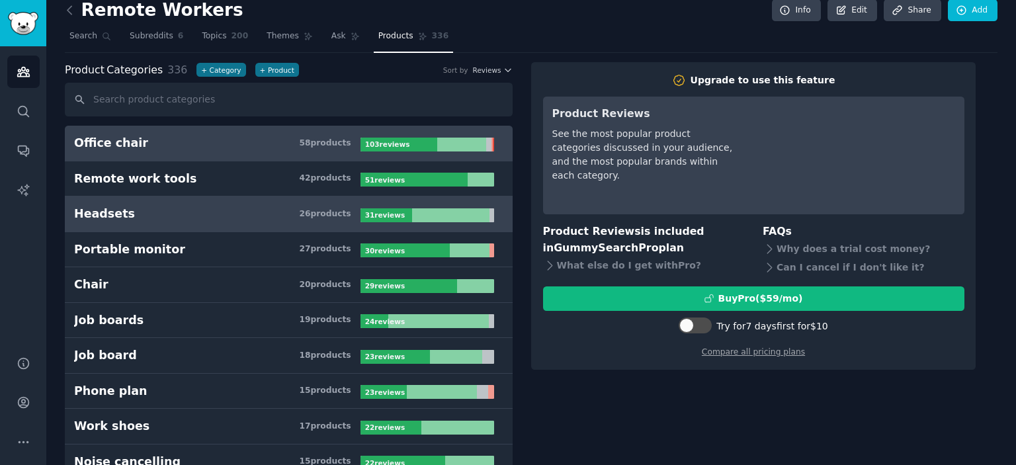
scroll to position [3, 0]
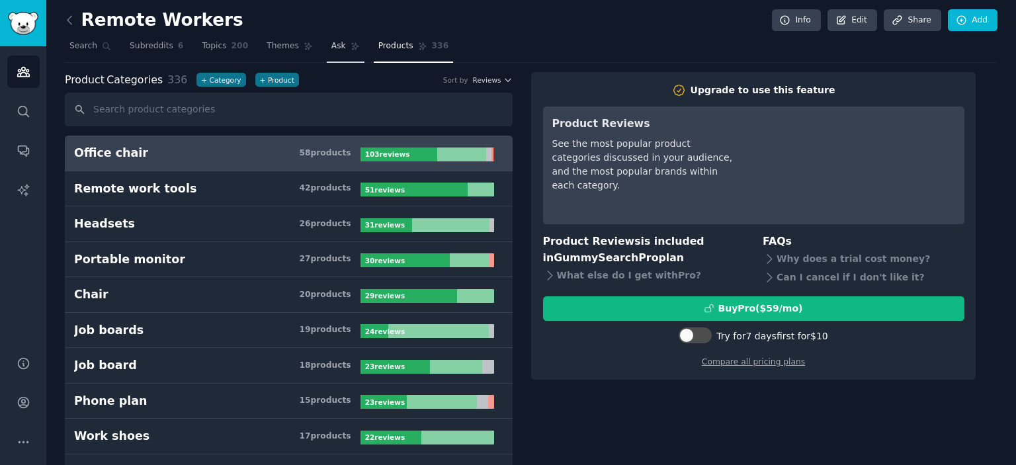
click at [331, 49] on span "Ask" at bounding box center [338, 46] width 15 height 12
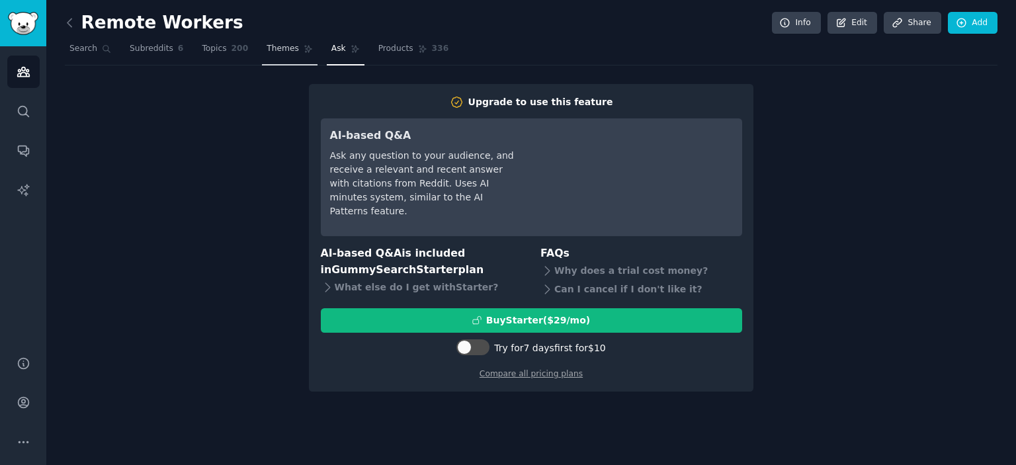
click at [284, 41] on link "Themes" at bounding box center [290, 51] width 56 height 27
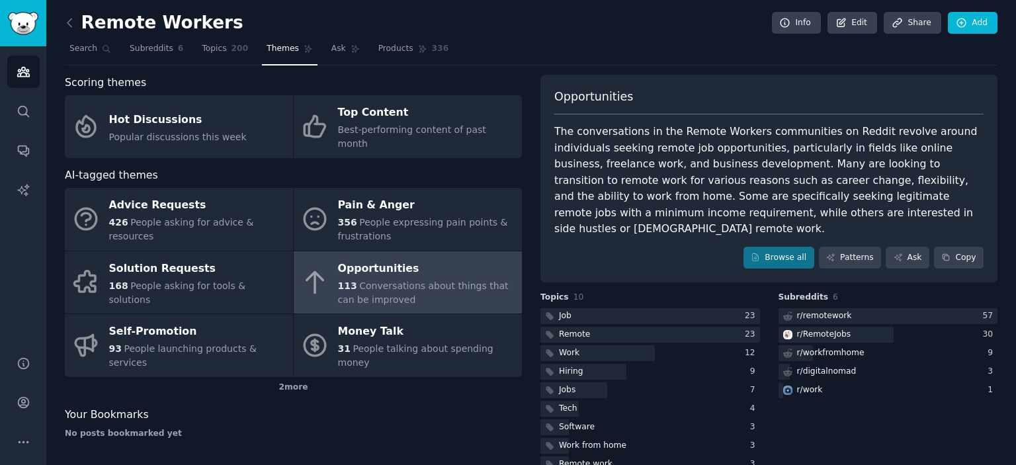
click at [419, 258] on div "Opportunities" at bounding box center [426, 268] width 177 height 21
drag, startPoint x: 826, startPoint y: 126, endPoint x: 888, endPoint y: 129, distance: 62.9
click at [888, 129] on div "The conversations in the Remote Workers communities on Reddit revolve around in…" at bounding box center [768, 181] width 429 height 114
click at [869, 132] on div "The conversations in the Remote Workers communities on Reddit revolve around in…" at bounding box center [768, 181] width 429 height 114
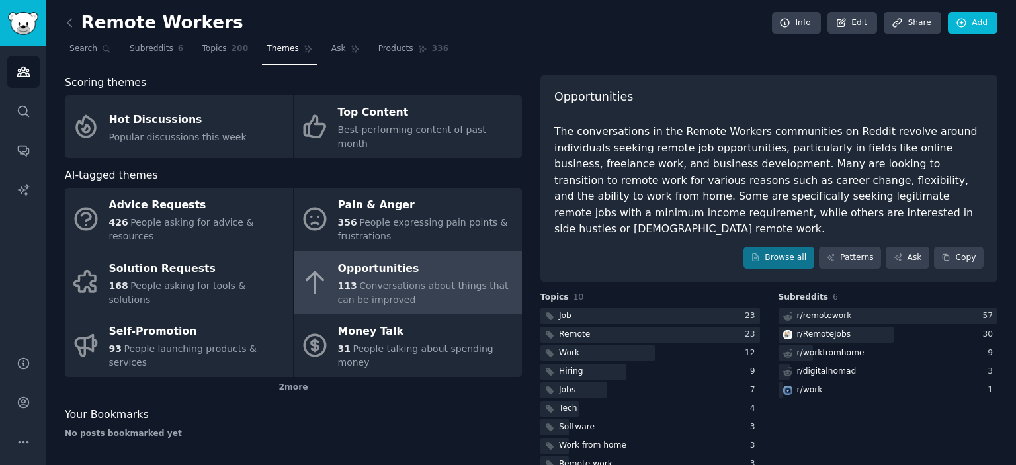
click at [841, 131] on div "The conversations in the Remote Workers communities on Reddit revolve around in…" at bounding box center [768, 181] width 429 height 114
click at [715, 182] on div "The conversations in the Remote Workers communities on Reddit revolve around in…" at bounding box center [768, 181] width 429 height 114
click at [753, 178] on div "The conversations in the Remote Workers communities on Reddit revolve around in…" at bounding box center [768, 181] width 429 height 114
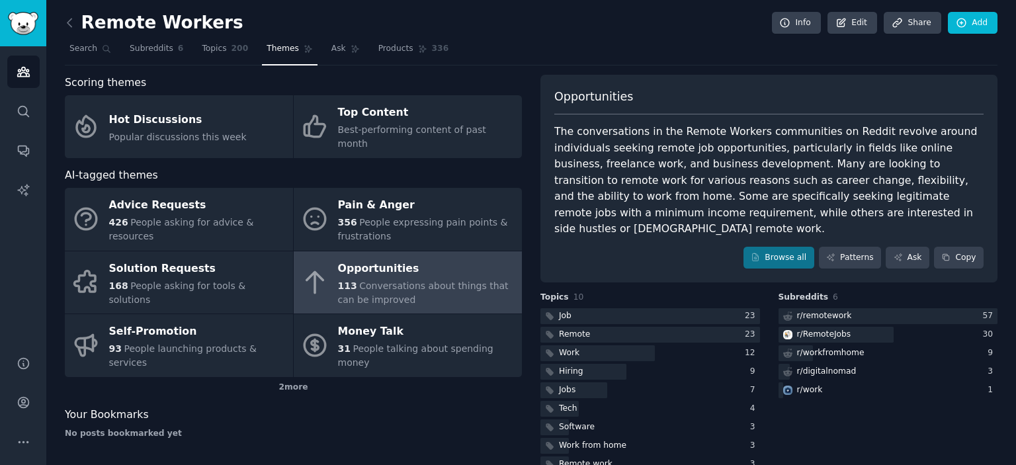
click at [753, 178] on div "The conversations in the Remote Workers communities on Reddit revolve around in…" at bounding box center [768, 181] width 429 height 114
click at [790, 177] on div "The conversations in the Remote Workers communities on Reddit revolve around in…" at bounding box center [768, 181] width 429 height 114
click at [816, 181] on div "The conversations in the Remote Workers communities on Reddit revolve around in…" at bounding box center [768, 181] width 429 height 114
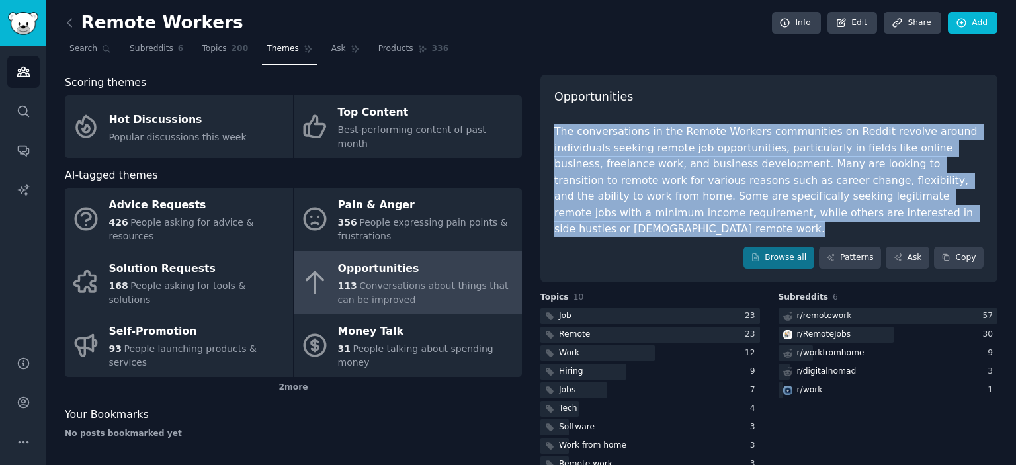
click at [816, 181] on div "The conversations in the Remote Workers communities on Reddit revolve around in…" at bounding box center [768, 181] width 429 height 114
click at [861, 189] on div "The conversations in the Remote Workers communities on Reddit revolve around in…" at bounding box center [768, 181] width 429 height 114
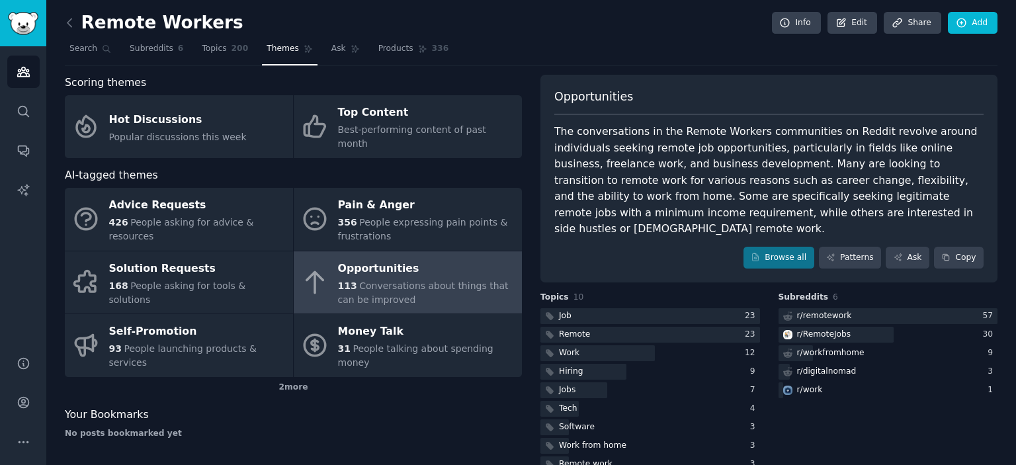
click at [771, 177] on div "The conversations in the Remote Workers communities on Reddit revolve around in…" at bounding box center [768, 181] width 429 height 114
click at [804, 181] on div "The conversations in the Remote Workers communities on Reddit revolve around in…" at bounding box center [768, 181] width 429 height 114
click at [816, 179] on div "The conversations in the Remote Workers communities on Reddit revolve around in…" at bounding box center [768, 181] width 429 height 114
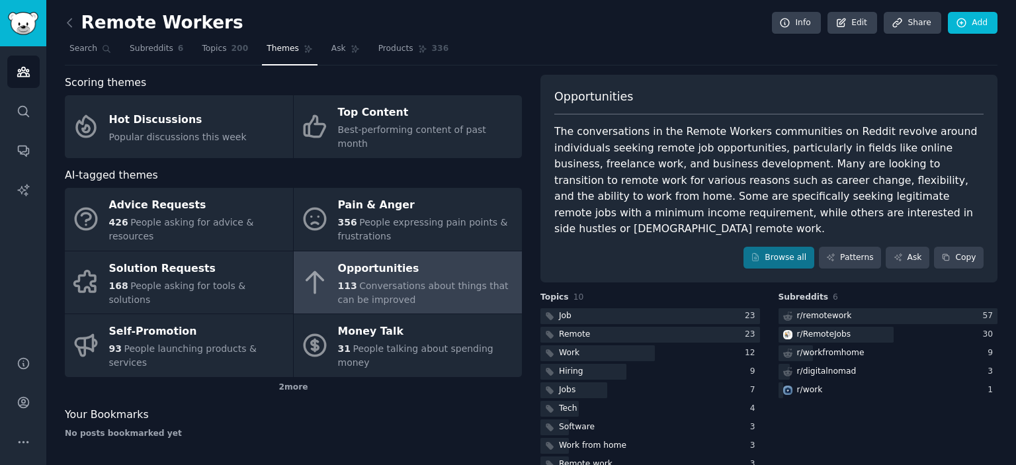
click at [816, 179] on div "The conversations in the Remote Workers communities on Reddit revolve around in…" at bounding box center [768, 181] width 429 height 114
click at [833, 180] on div "The conversations in the Remote Workers communities on Reddit revolve around in…" at bounding box center [768, 181] width 429 height 114
click at [855, 150] on div "The conversations in the Remote Workers communities on Reddit revolve around in…" at bounding box center [768, 181] width 429 height 114
